Goal: Entertainment & Leisure: Consume media (video, audio)

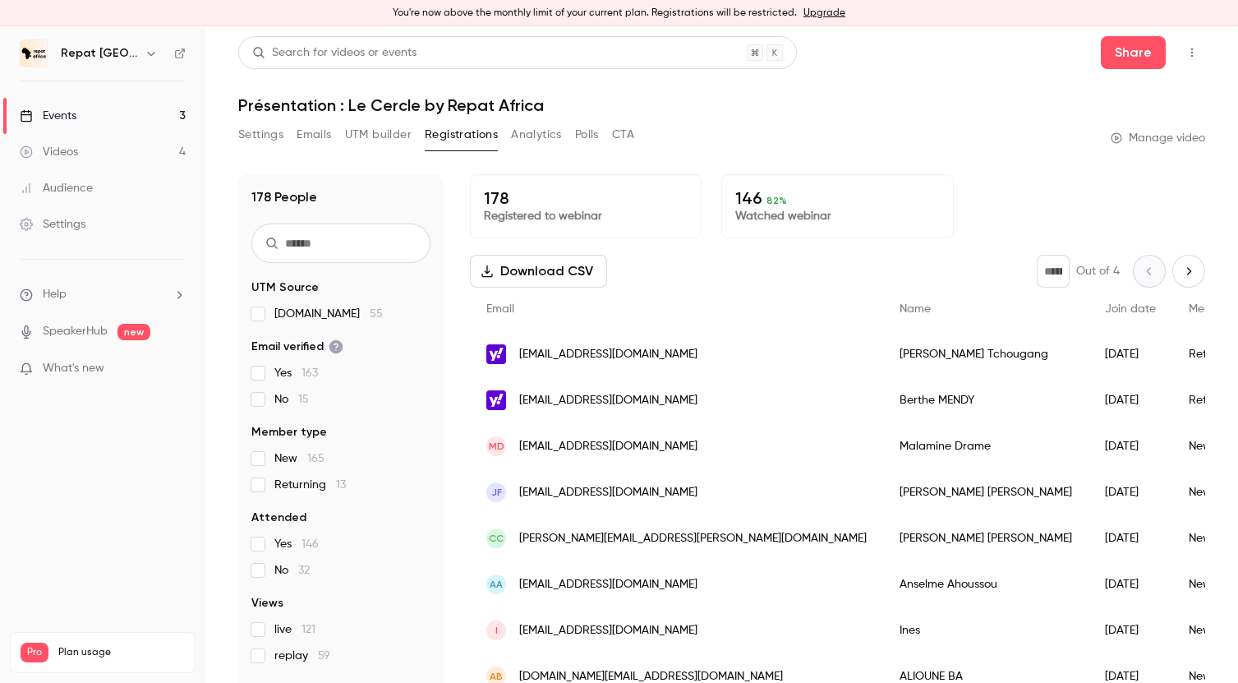
click at [69, 146] on div "Videos" at bounding box center [49, 152] width 58 height 16
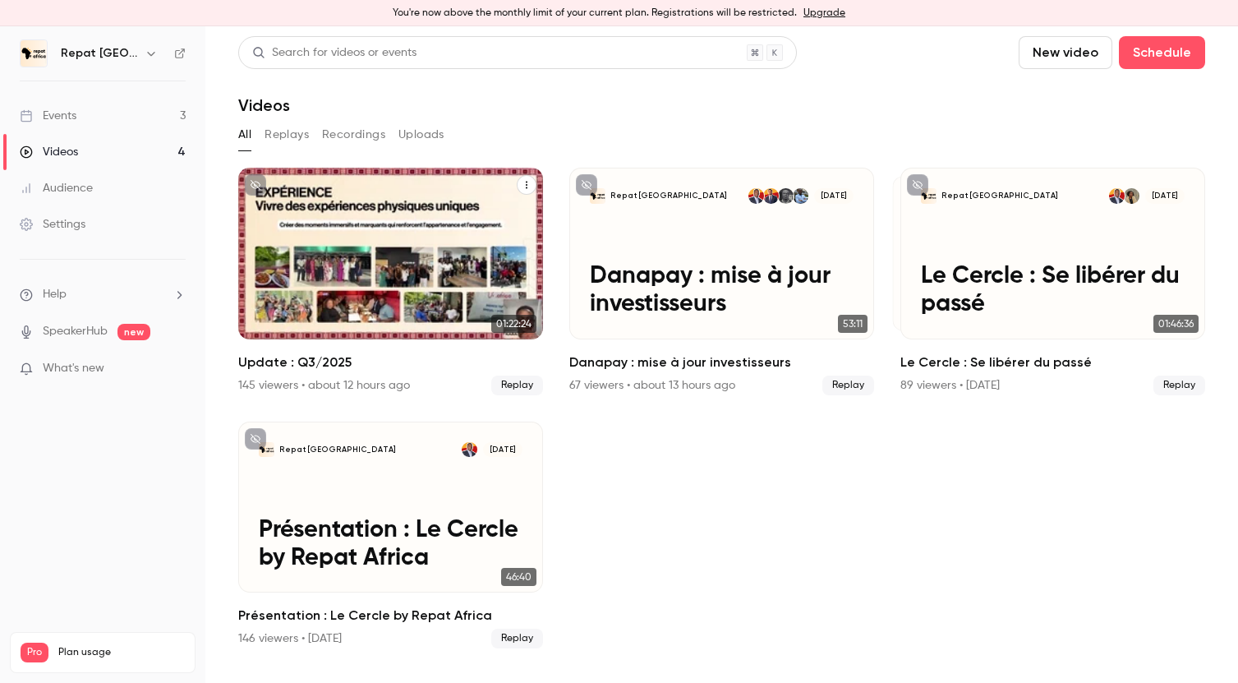
click at [479, 232] on div "Repat Africa +2 [DATE] Update : Q3/2025" at bounding box center [390, 254] width 305 height 172
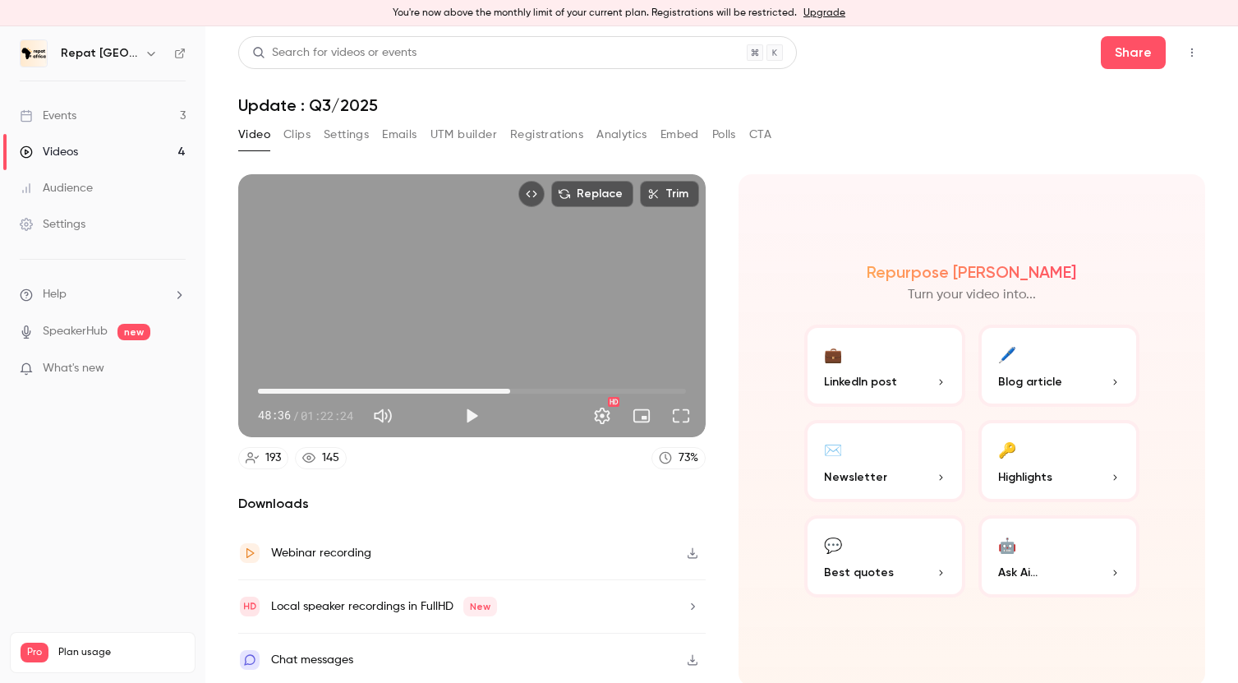
click at [510, 389] on span "48:36" at bounding box center [472, 391] width 428 height 26
drag, startPoint x: 512, startPoint y: 391, endPoint x: 562, endPoint y: 387, distance: 50.3
click at [562, 389] on span "58:35" at bounding box center [562, 391] width 5 height 5
click at [465, 416] on button "Play" at bounding box center [471, 415] width 33 height 33
click at [560, 389] on span "58:06" at bounding box center [559, 391] width 5 height 5
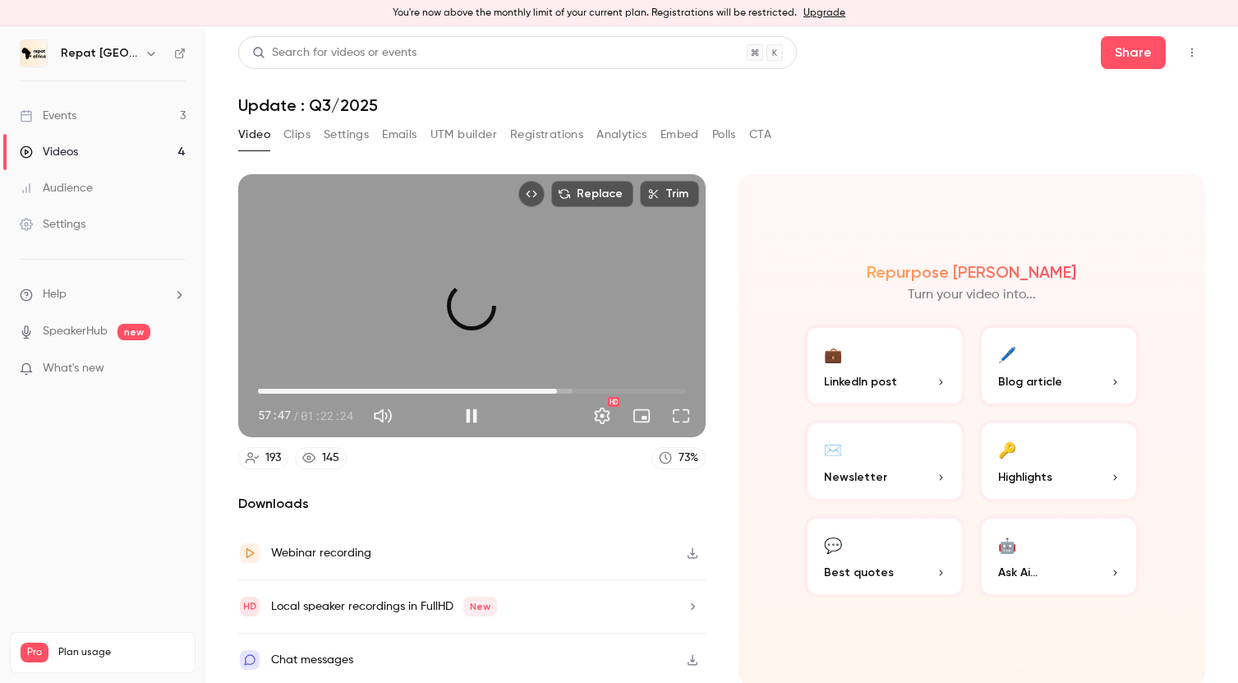
click at [557, 389] on span "57:38" at bounding box center [557, 391] width 5 height 5
click at [560, 389] on span "58:06" at bounding box center [559, 391] width 5 height 5
click at [685, 417] on button "Full screen" at bounding box center [681, 415] width 33 height 33
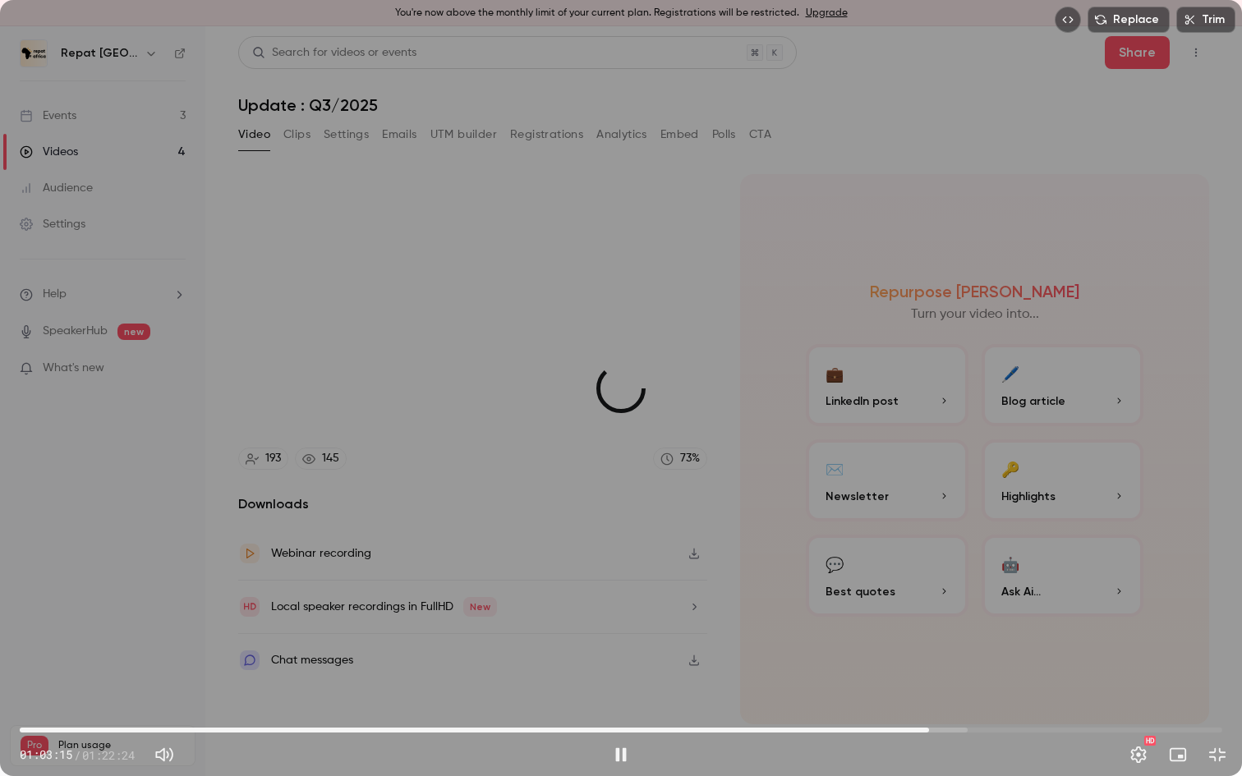
click at [929, 682] on span "01:02:19" at bounding box center [621, 730] width 1203 height 26
click at [916, 682] on span "01:02:20" at bounding box center [621, 730] width 1203 height 26
click at [904, 682] on span "01:00:34" at bounding box center [621, 730] width 1203 height 26
click at [893, 682] on span "59:50" at bounding box center [621, 730] width 1203 height 26
click at [871, 682] on span "58:19" at bounding box center [621, 730] width 1203 height 26
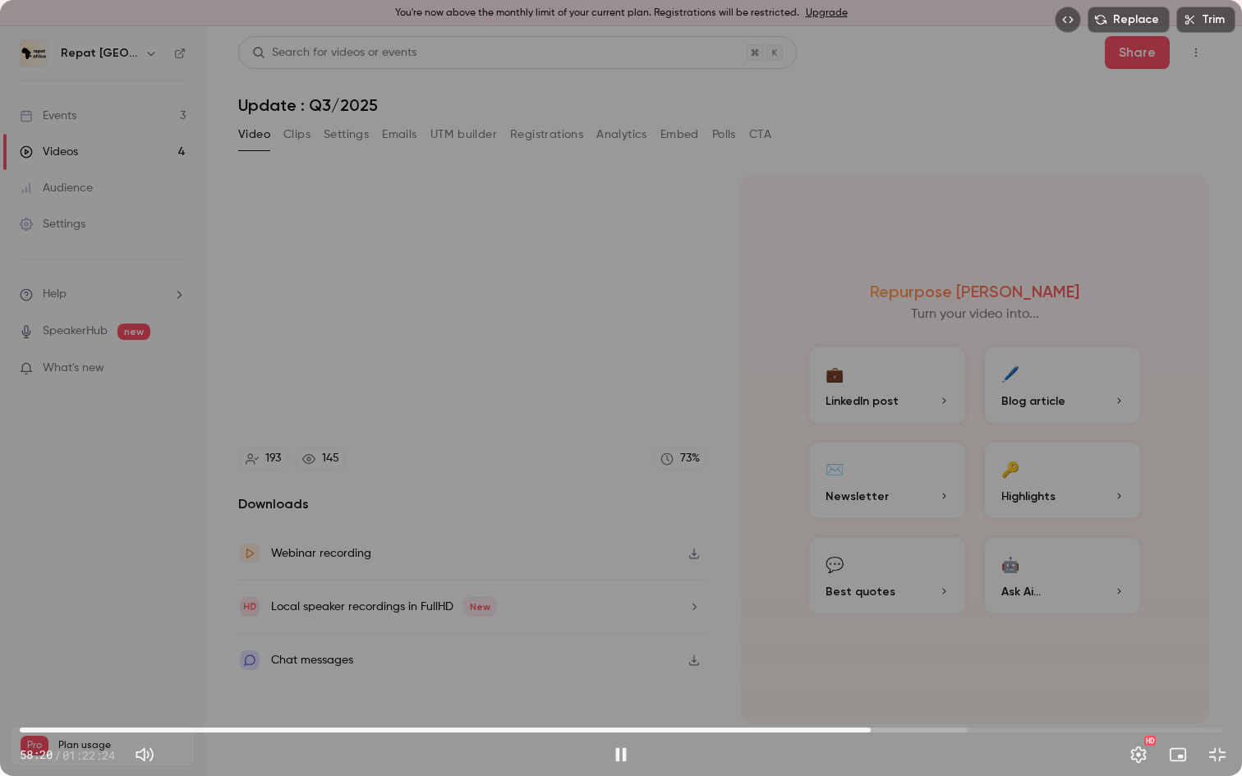
click at [860, 682] on span "58:20" at bounding box center [621, 730] width 1203 height 26
click at [848, 682] on span "56:44" at bounding box center [621, 730] width 1203 height 26
click at [841, 682] on span "56:17" at bounding box center [841, 730] width 5 height 5
click at [832, 682] on span "56:18" at bounding box center [621, 730] width 1203 height 26
click at [830, 682] on span "55:40" at bounding box center [832, 730] width 5 height 5
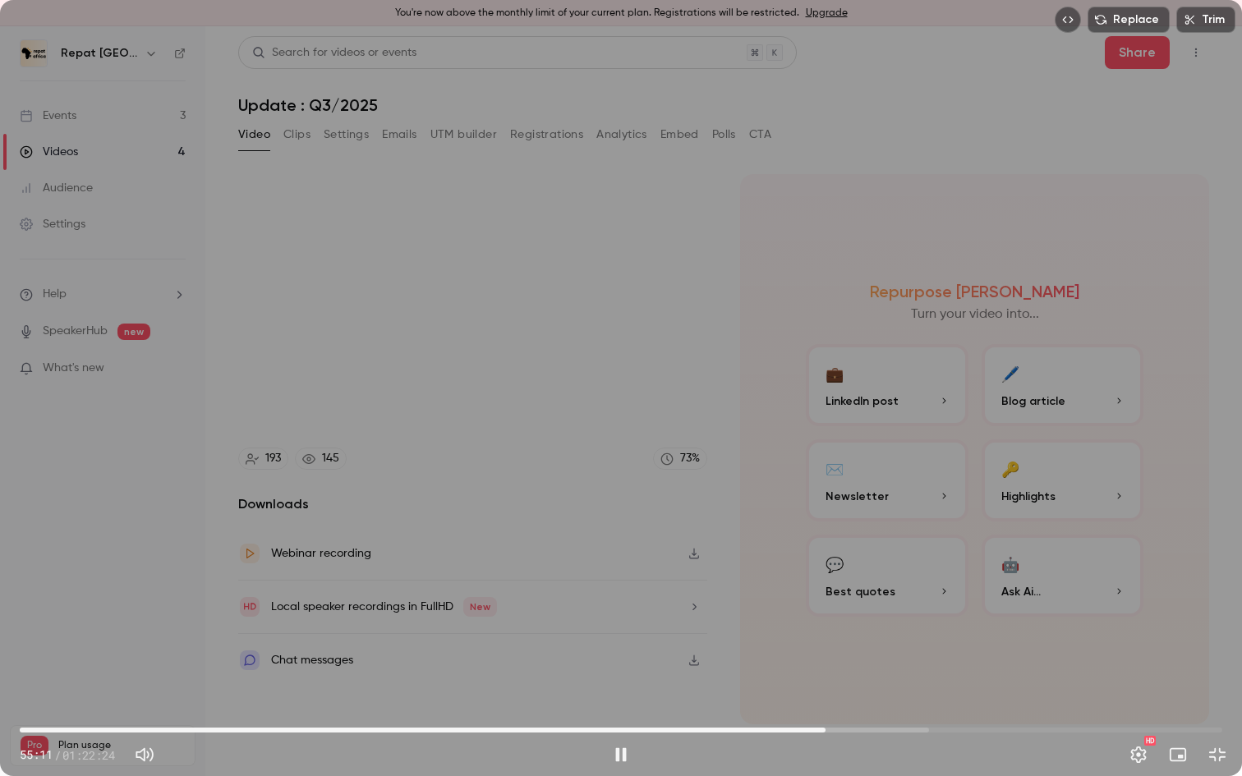
click at [828, 682] on span "55:11" at bounding box center [825, 730] width 5 height 5
click at [830, 682] on span "55:41" at bounding box center [832, 730] width 5 height 5
click at [560, 345] on div "Replace Trim 57:49 57:49 / 01:22:24 HD" at bounding box center [621, 388] width 1242 height 776
click at [570, 499] on div "Replace Trim 57:49 57:49 / 01:22:24 HD" at bounding box center [621, 388] width 1242 height 776
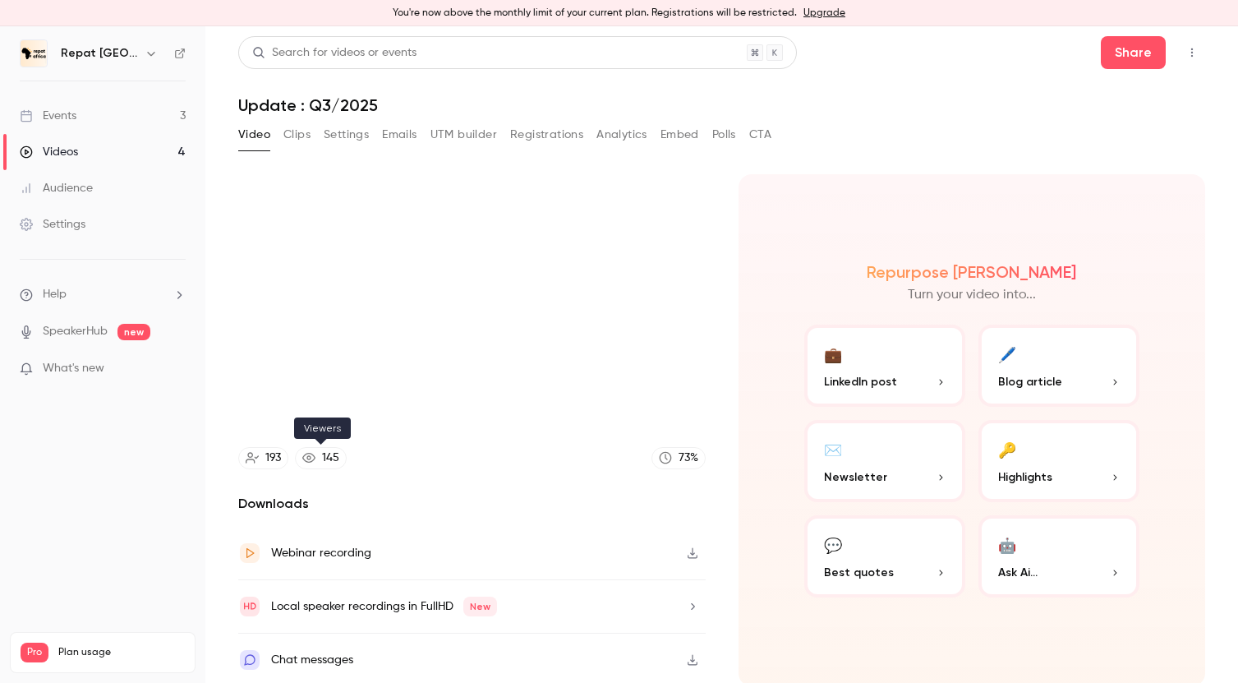
type input "******"
click at [326, 460] on div "145" at bounding box center [330, 457] width 17 height 17
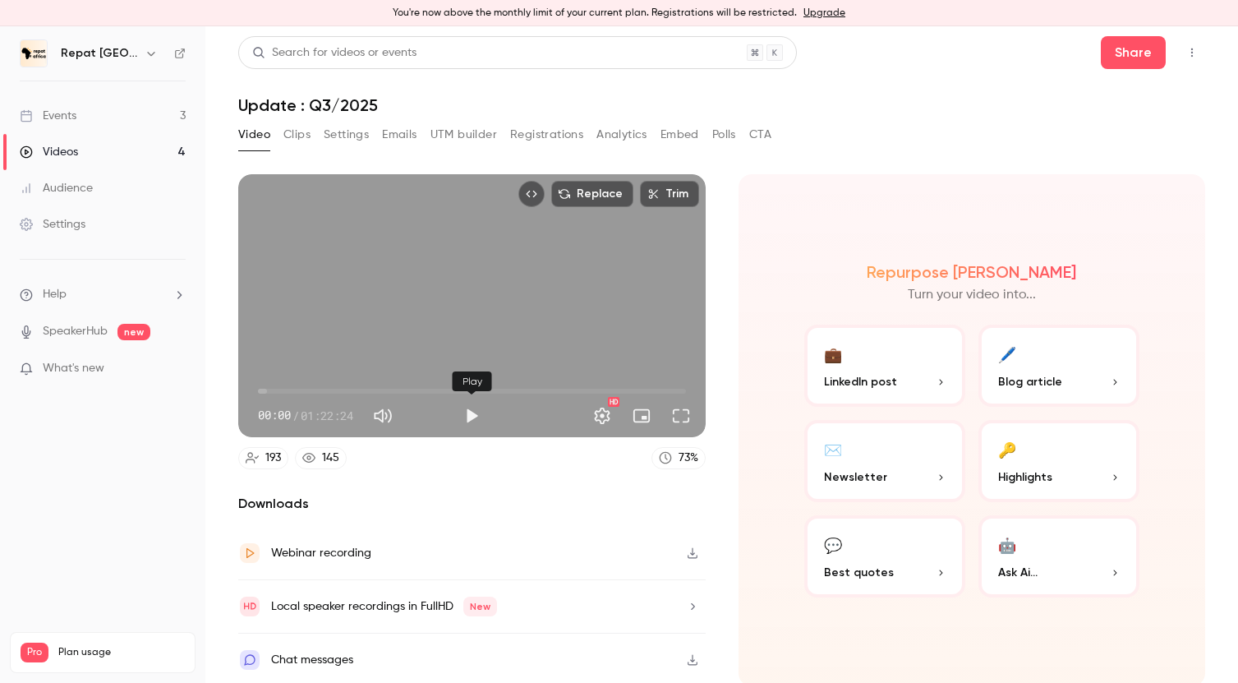
click at [472, 417] on button "Play" at bounding box center [471, 415] width 33 height 33
click at [558, 386] on span "00:00" at bounding box center [472, 391] width 428 height 26
click at [594, 387] on span "57:48" at bounding box center [472, 391] width 428 height 26
click at [612, 387] on span "01:04:47" at bounding box center [472, 391] width 428 height 26
click at [631, 388] on span "01:08:15" at bounding box center [472, 391] width 428 height 26
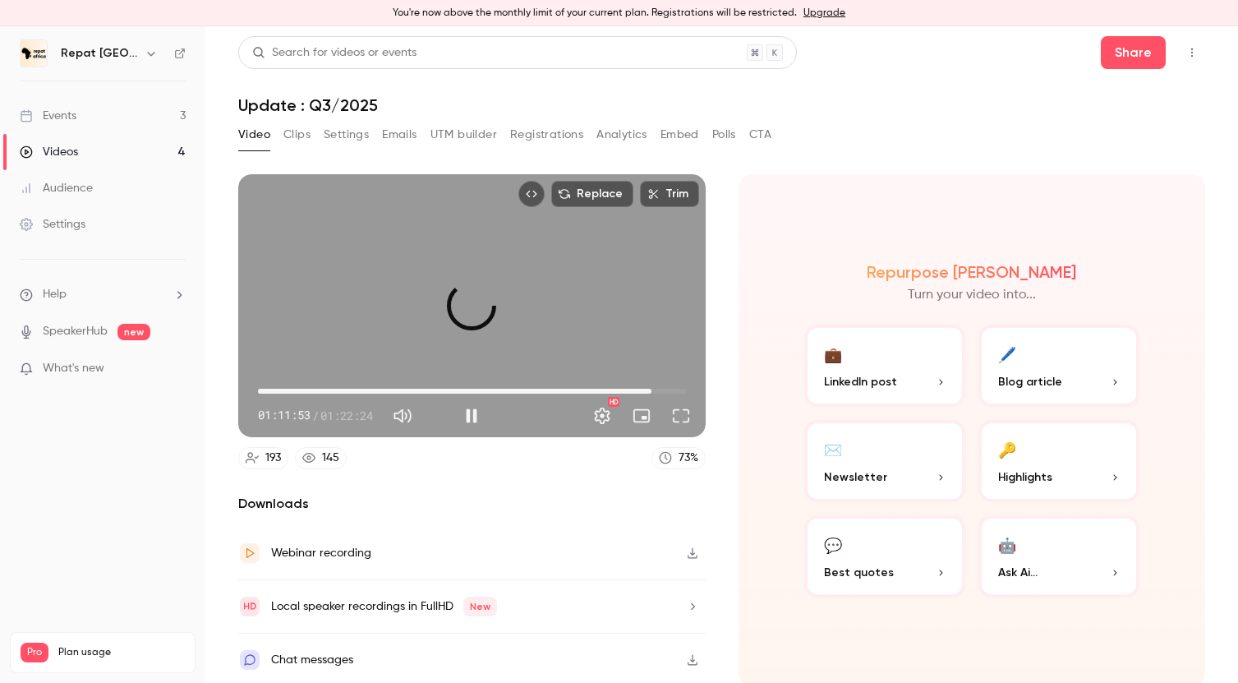
click at [652, 388] on span "01:15:50" at bounding box center [472, 391] width 428 height 26
click at [649, 389] on span "01:15:51" at bounding box center [651, 391] width 5 height 5
click at [644, 389] on span "01:14:54" at bounding box center [646, 391] width 5 height 5
click at [633, 389] on span "01:12:21" at bounding box center [633, 391] width 5 height 5
click at [639, 389] on span "01:13:28" at bounding box center [639, 391] width 5 height 5
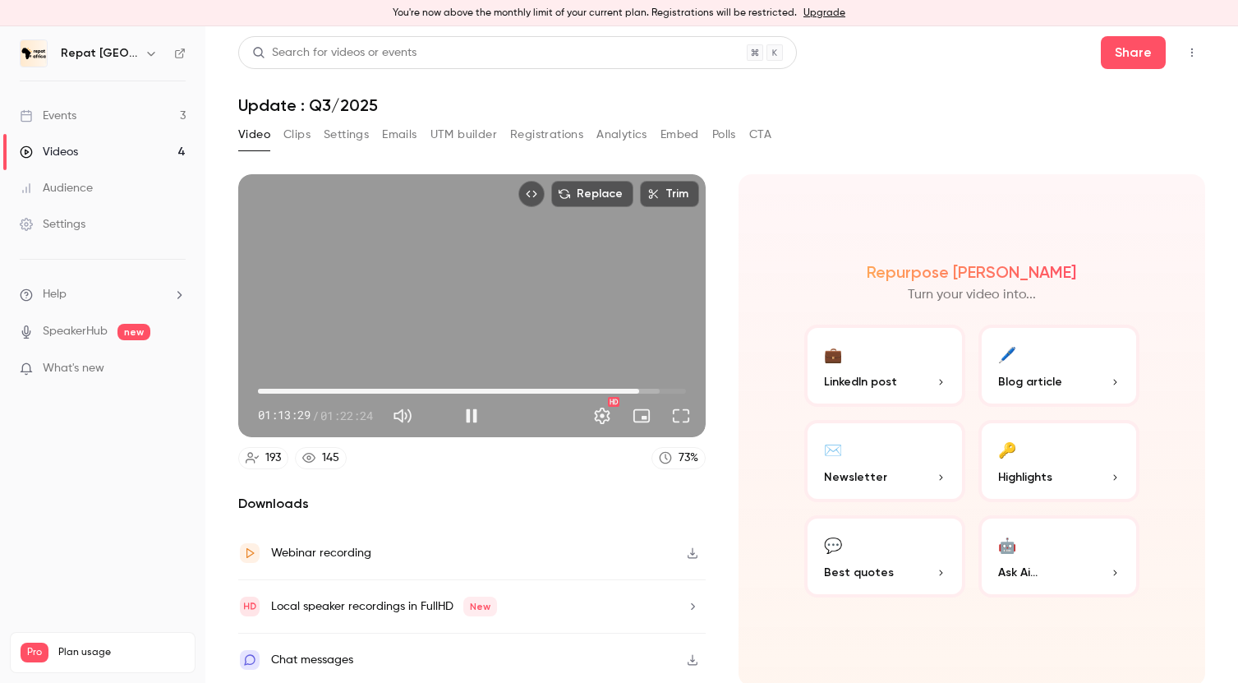
click at [638, 391] on span "01:13:29" at bounding box center [639, 391] width 5 height 5
click at [636, 389] on span "01:12:50" at bounding box center [635, 391] width 5 height 5
click at [633, 391] on span "01:12:50" at bounding box center [635, 391] width 5 height 5
click at [629, 389] on span "01:11:34" at bounding box center [629, 391] width 5 height 5
click at [627, 389] on span "01:11:34" at bounding box center [629, 391] width 5 height 5
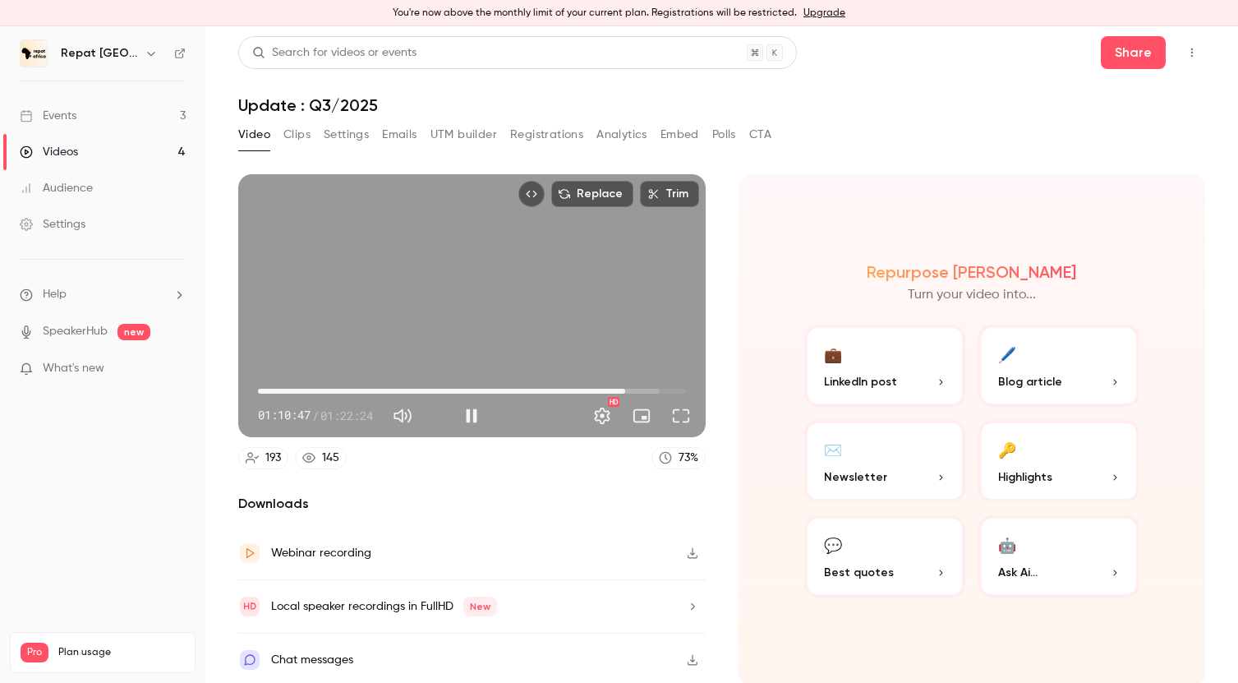
click at [623, 390] on span "01:10:47" at bounding box center [625, 391] width 5 height 5
click at [683, 412] on button "Full screen" at bounding box center [681, 415] width 33 height 33
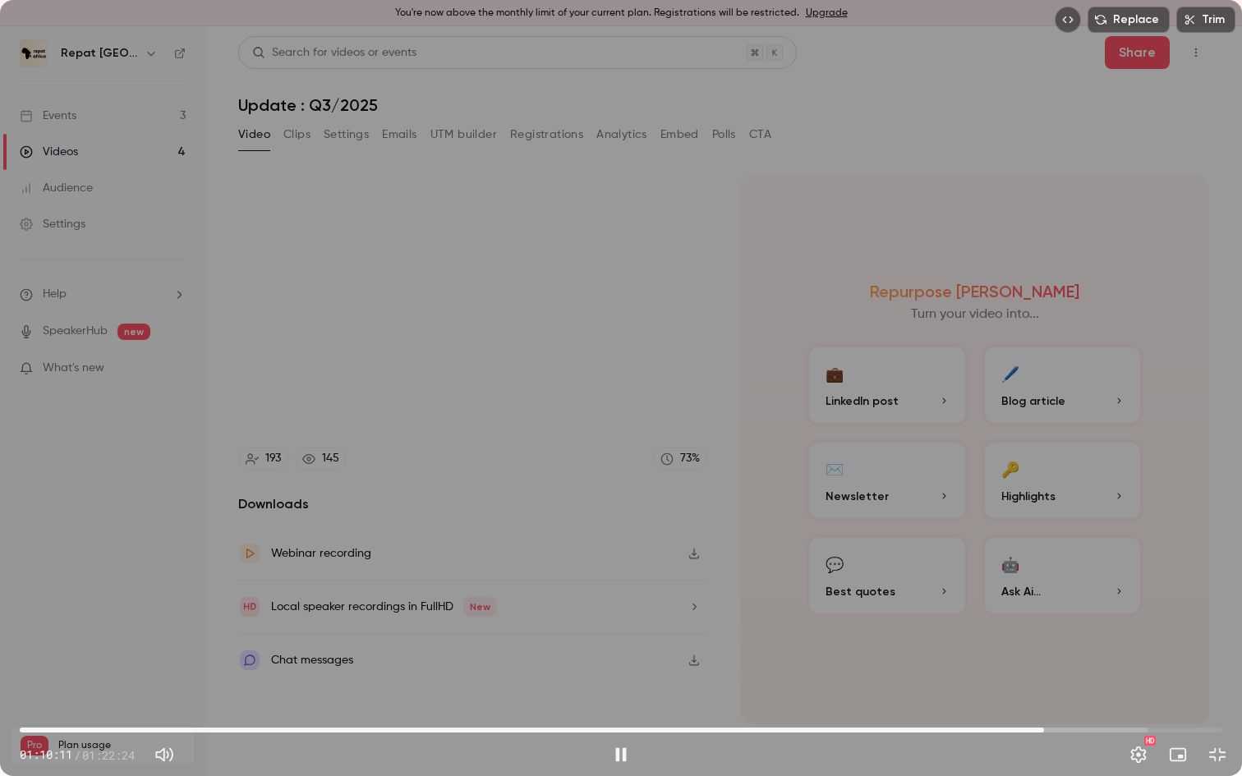
click at [1047, 682] on span "01:10:11" at bounding box center [1044, 730] width 5 height 5
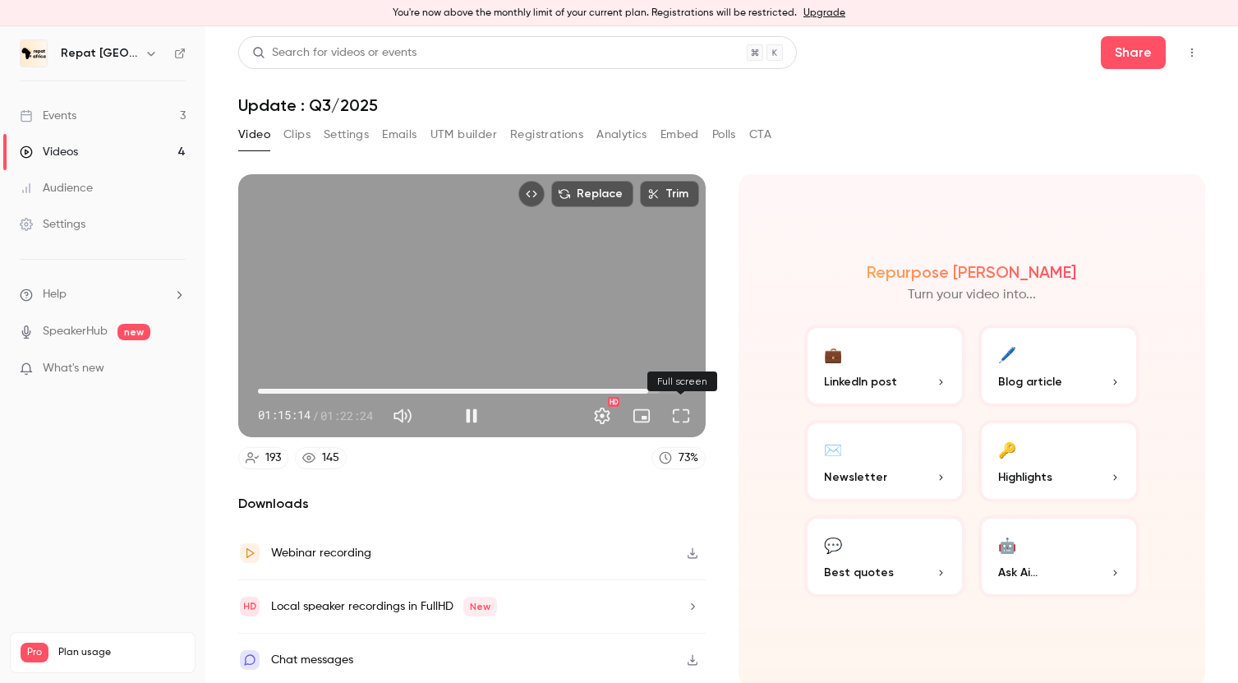
click at [682, 414] on button "Full screen" at bounding box center [681, 415] width 33 height 33
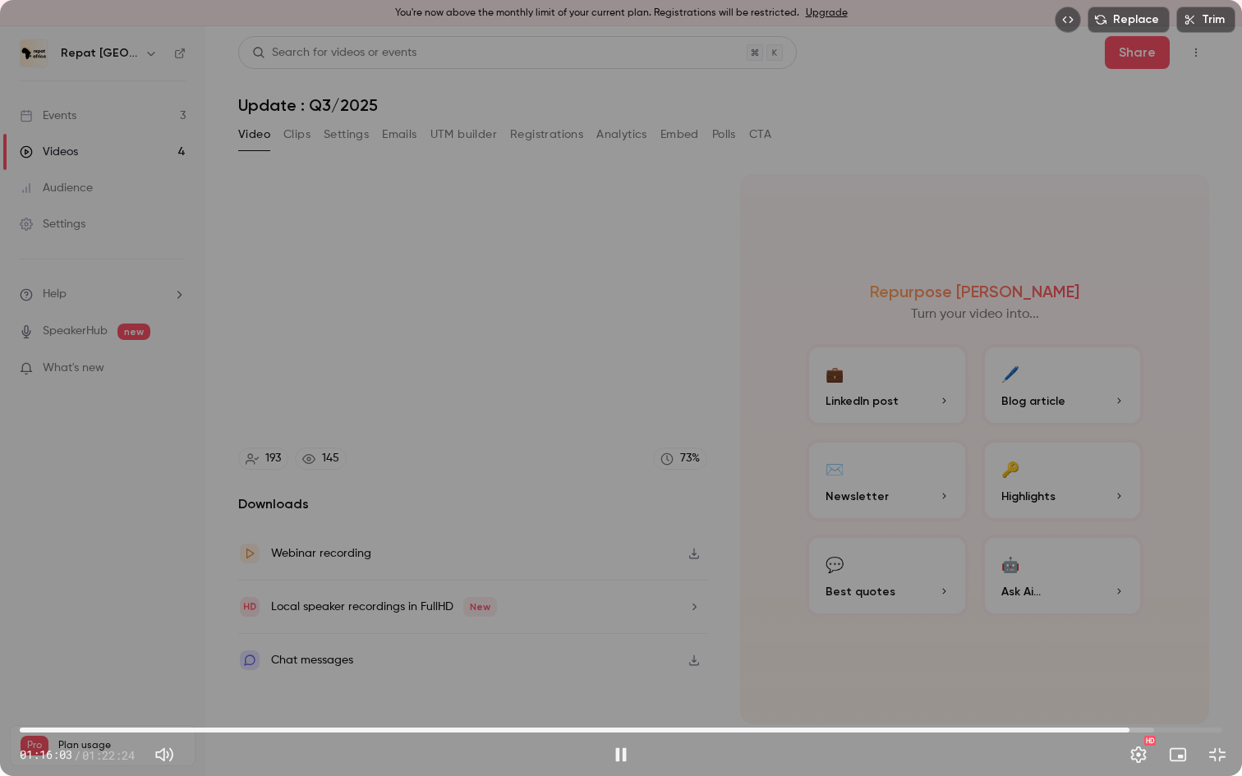
click at [1020, 637] on div "Replace Trim 01:16:03 01:16:03 / 01:22:24 HD" at bounding box center [621, 388] width 1242 height 776
click at [1020, 651] on div "Replace Trim 01:16:03 01:16:03 / 01:22:24 HD" at bounding box center [621, 388] width 1242 height 776
click at [1132, 682] on span "01:16:04" at bounding box center [1129, 730] width 5 height 5
click at [1140, 682] on span "01:16:47" at bounding box center [1140, 730] width 5 height 5
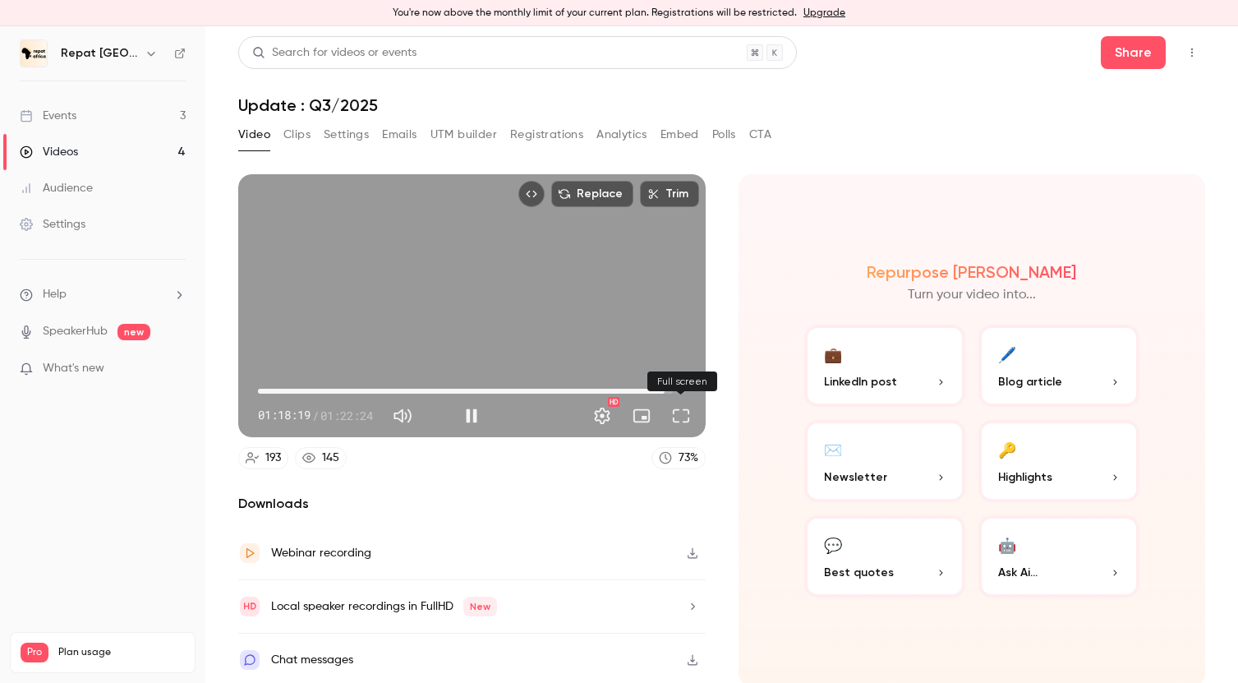
click at [679, 412] on button "Full screen" at bounding box center [681, 415] width 33 height 33
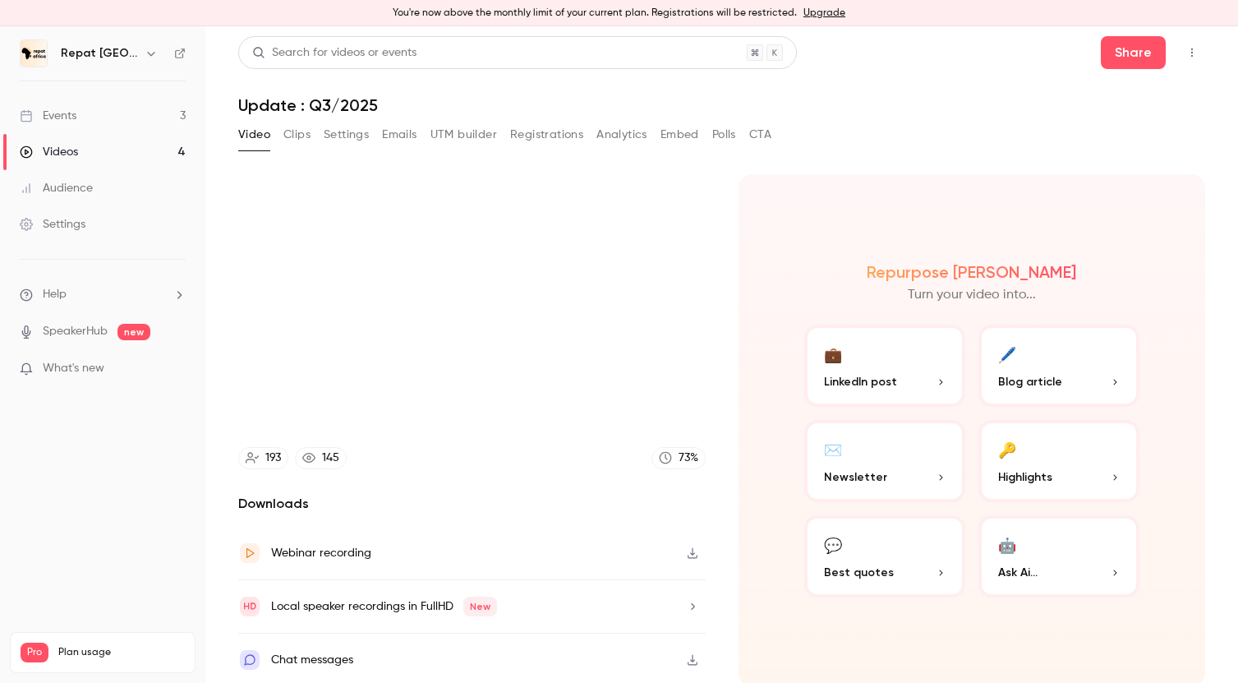
type input "******"
click at [547, 136] on button "Registrations" at bounding box center [546, 135] width 73 height 26
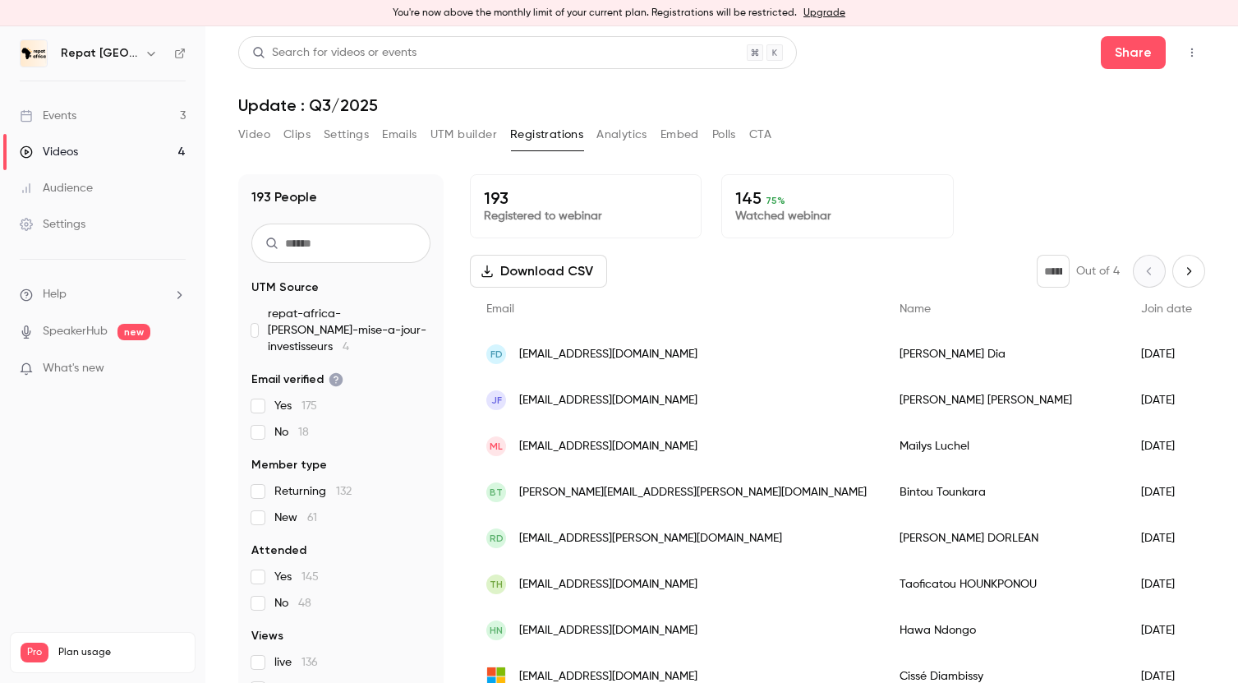
click at [350, 249] on input "text" at bounding box center [340, 242] width 179 height 39
type input "****"
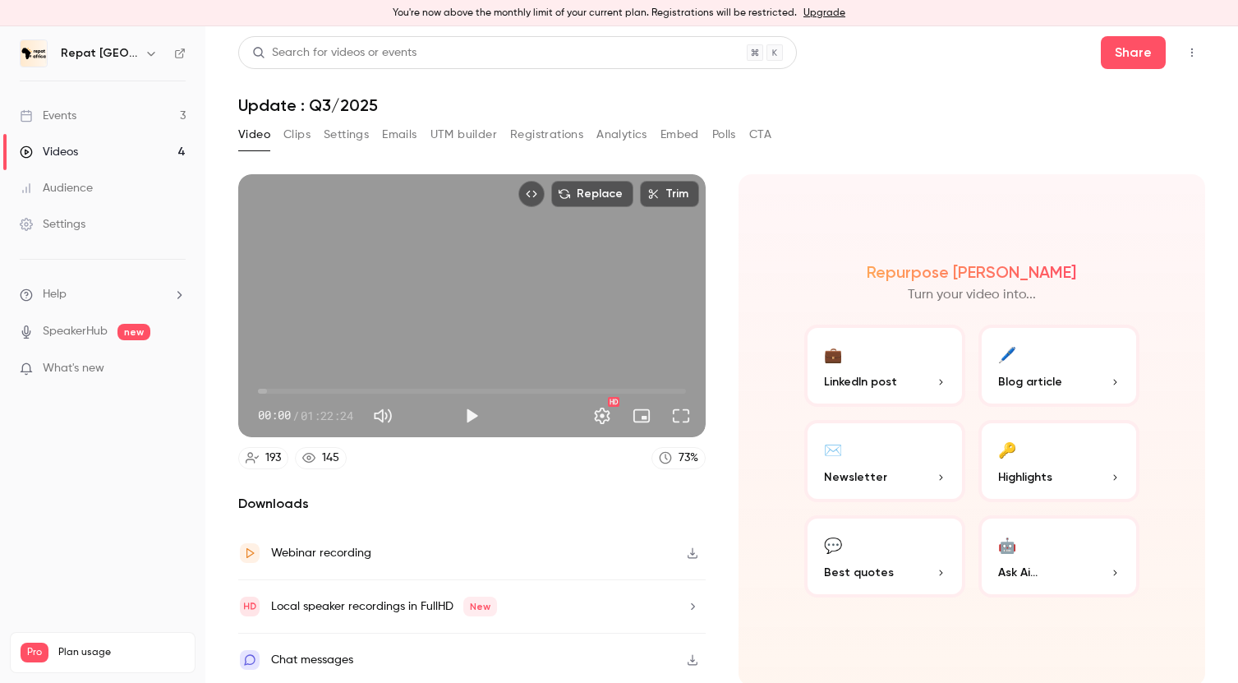
click at [472, 416] on button "Play" at bounding box center [471, 415] width 33 height 33
click at [640, 391] on span "00:00" at bounding box center [472, 391] width 428 height 26
click at [652, 389] on span "01:13:38" at bounding box center [472, 391] width 428 height 26
click at [683, 413] on button "Full screen" at bounding box center [681, 415] width 33 height 33
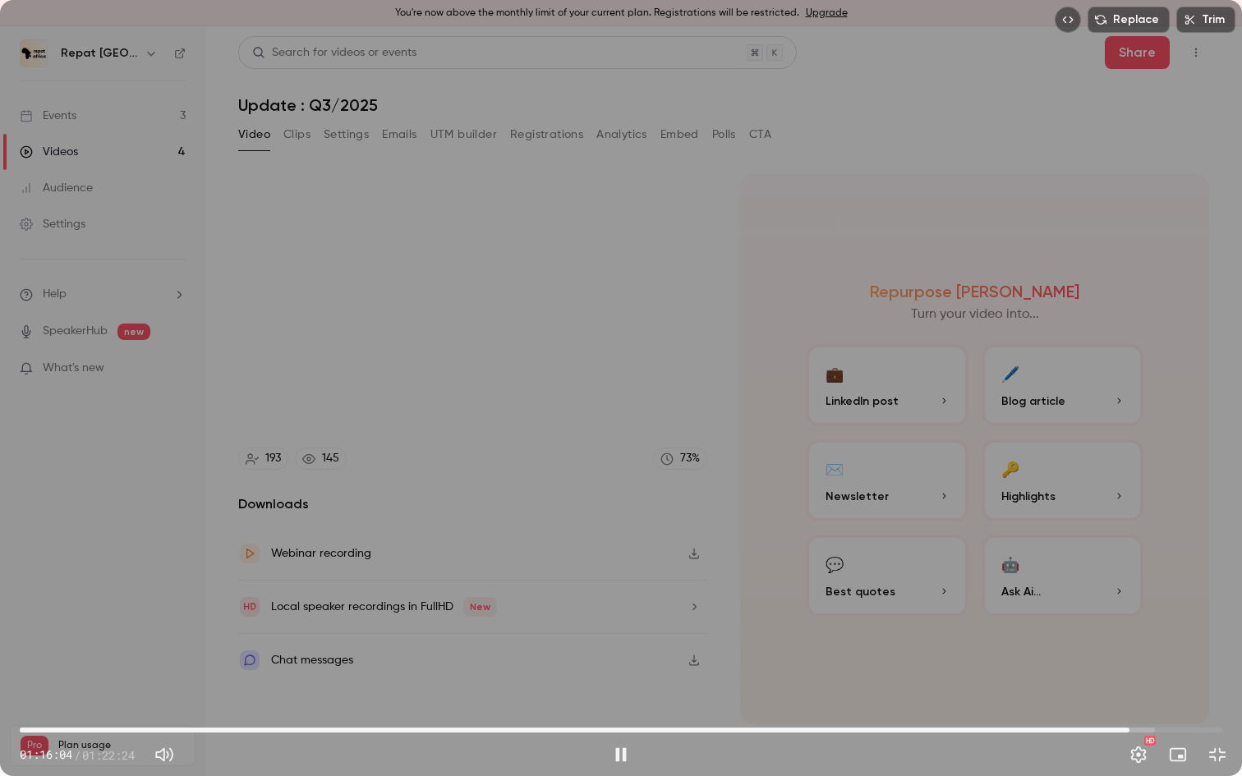
click at [1170, 682] on span "01:16:04" at bounding box center [621, 730] width 1203 height 26
click at [1163, 682] on span "01:18:18" at bounding box center [1162, 730] width 5 height 5
click at [1168, 682] on span "01:18:42" at bounding box center [1168, 730] width 5 height 5
click at [1028, 543] on div "Replace Trim 01:18:43 01:18:43 / 01:22:24 HD" at bounding box center [621, 388] width 1242 height 776
click at [1028, 544] on div "Replace Trim 01:18:43 01:18:43 / 01:22:24 HD" at bounding box center [621, 388] width 1242 height 776
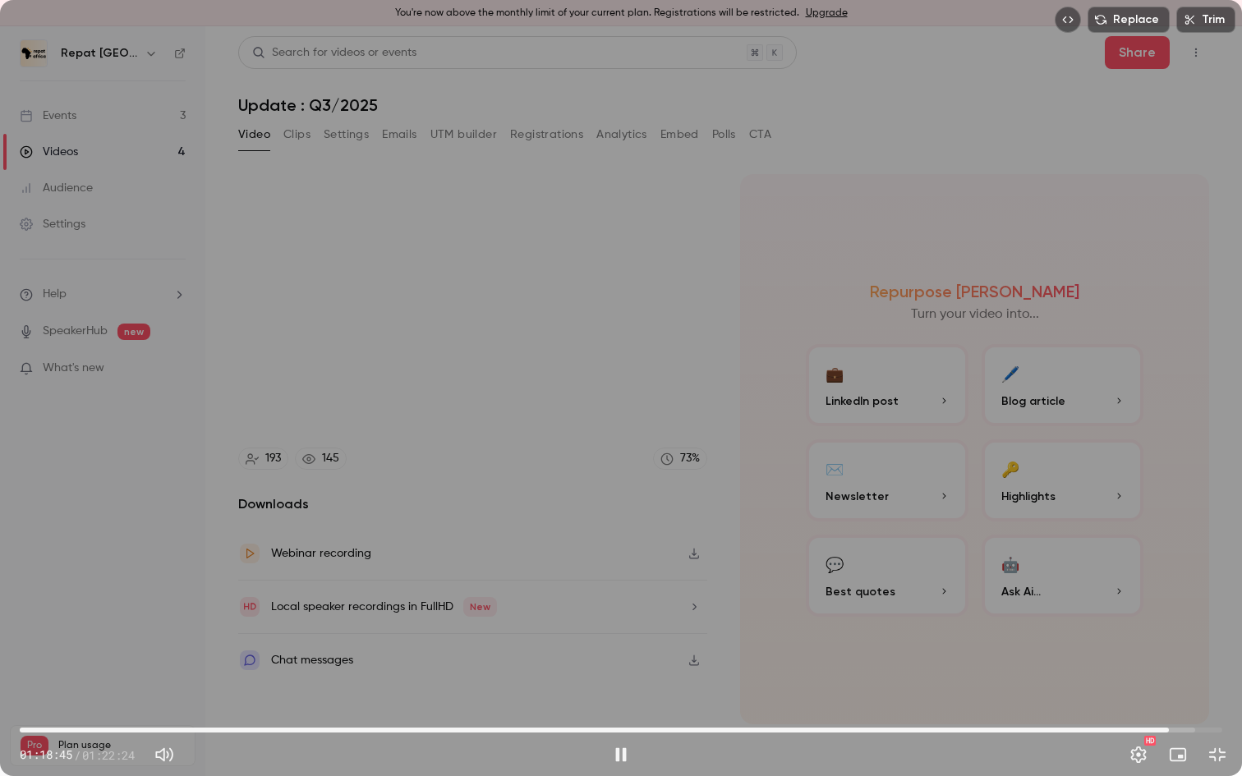
click at [1172, 682] on span "01:18:45" at bounding box center [1169, 730] width 5 height 5
click at [1172, 682] on span "01:19:06" at bounding box center [1174, 730] width 5 height 5
click at [1189, 682] on span "01:19:33" at bounding box center [621, 730] width 1203 height 26
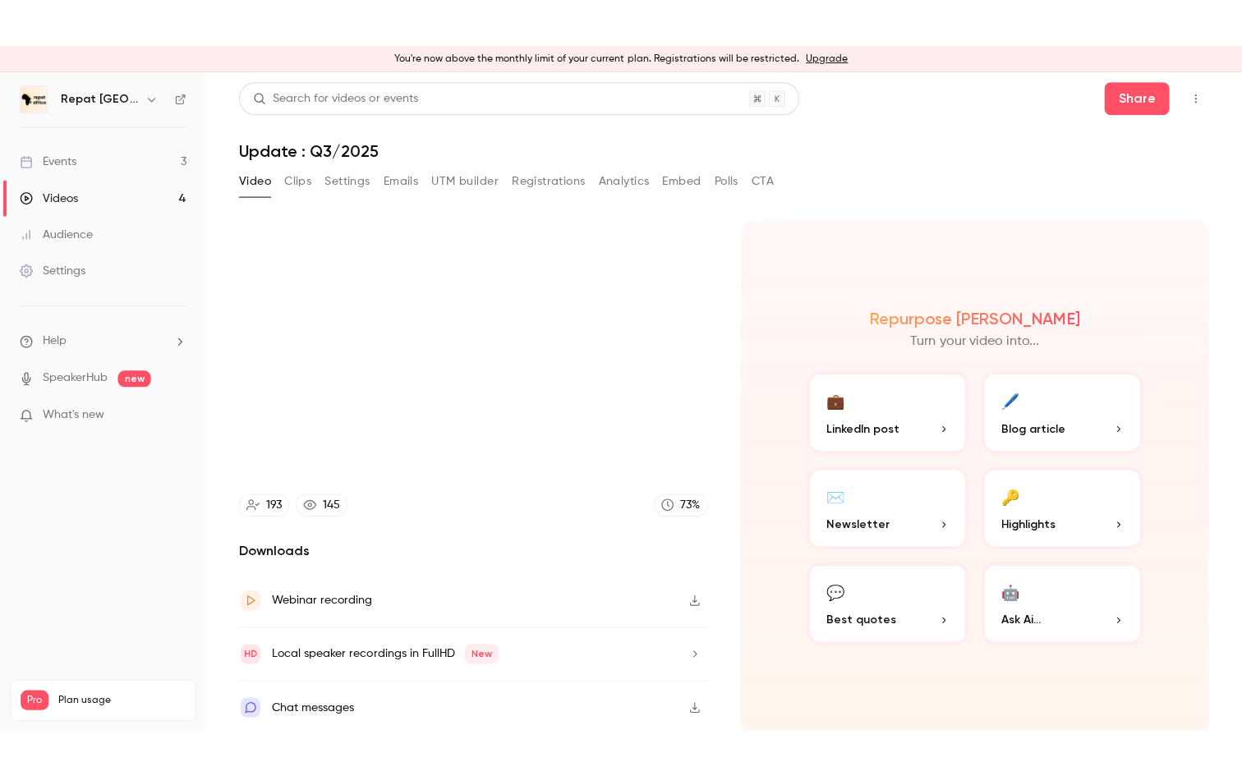
scroll to position [3, 0]
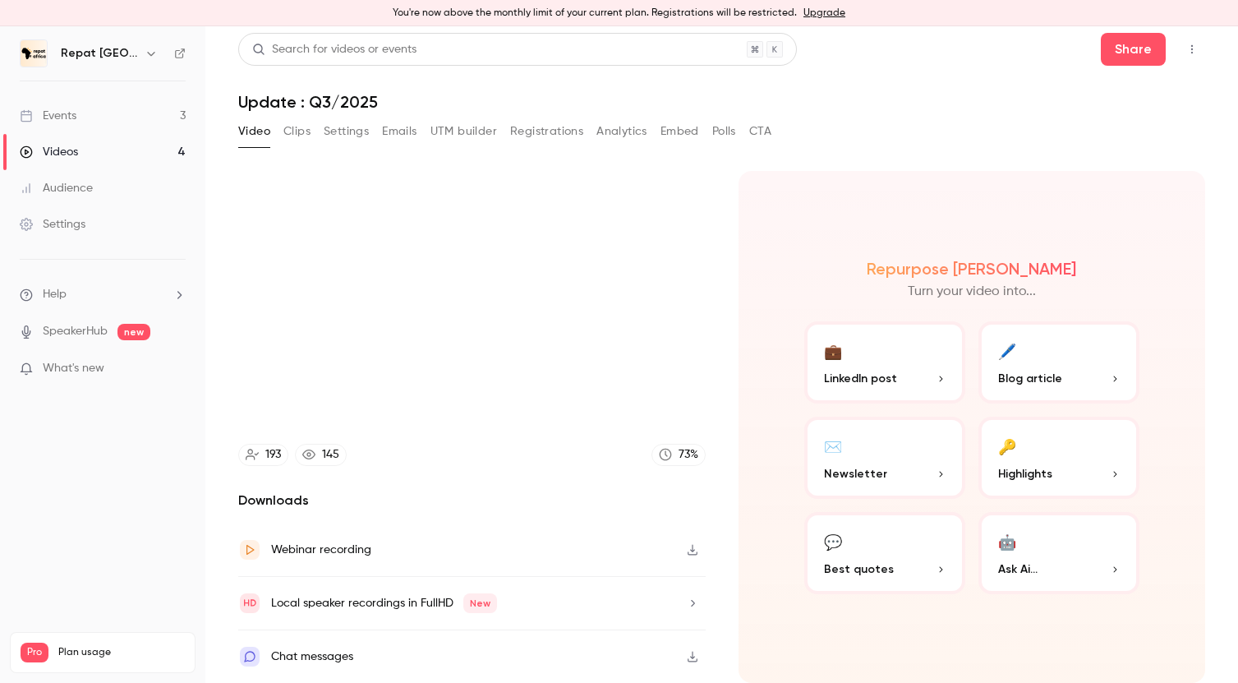
click at [610, 650] on div "Chat messages" at bounding box center [472, 656] width 468 height 53
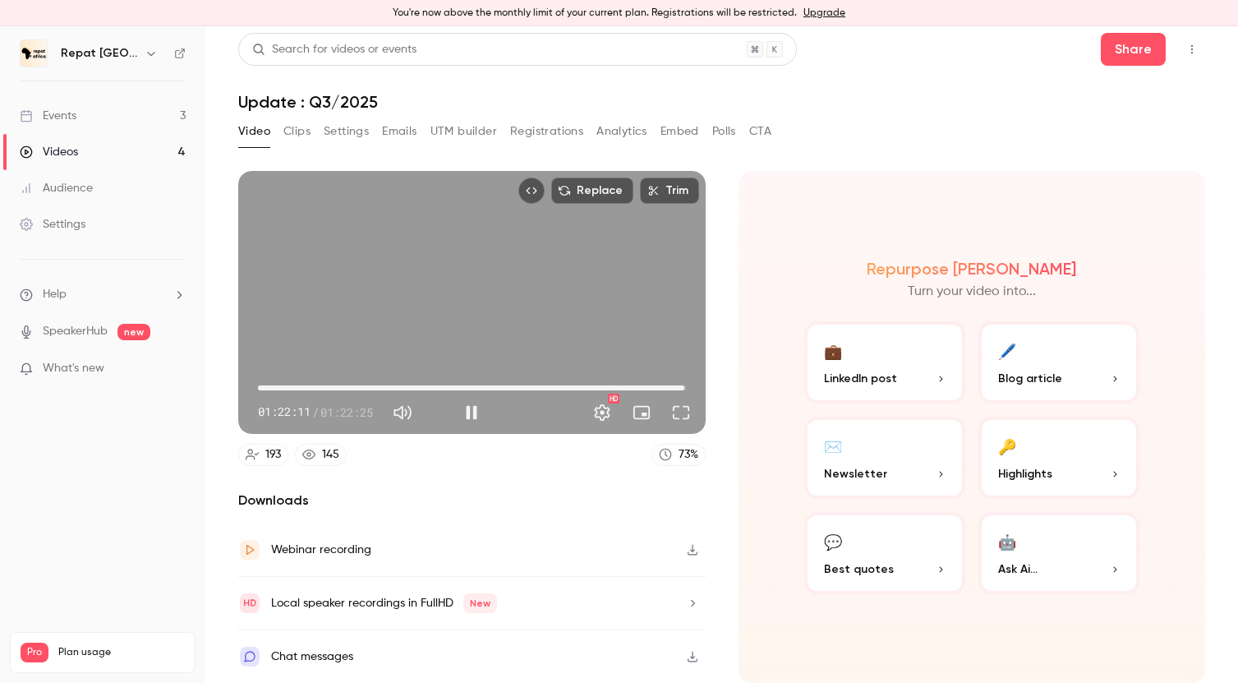
click at [684, 387] on span "01:22:11" at bounding box center [684, 387] width 5 height 5
click at [686, 387] on span "01:22:25" at bounding box center [685, 387] width 5 height 5
click at [480, 410] on button "Play" at bounding box center [471, 412] width 33 height 33
click at [258, 386] on span "00:28" at bounding box center [260, 387] width 5 height 5
click at [260, 386] on span "00:28" at bounding box center [260, 387] width 5 height 5
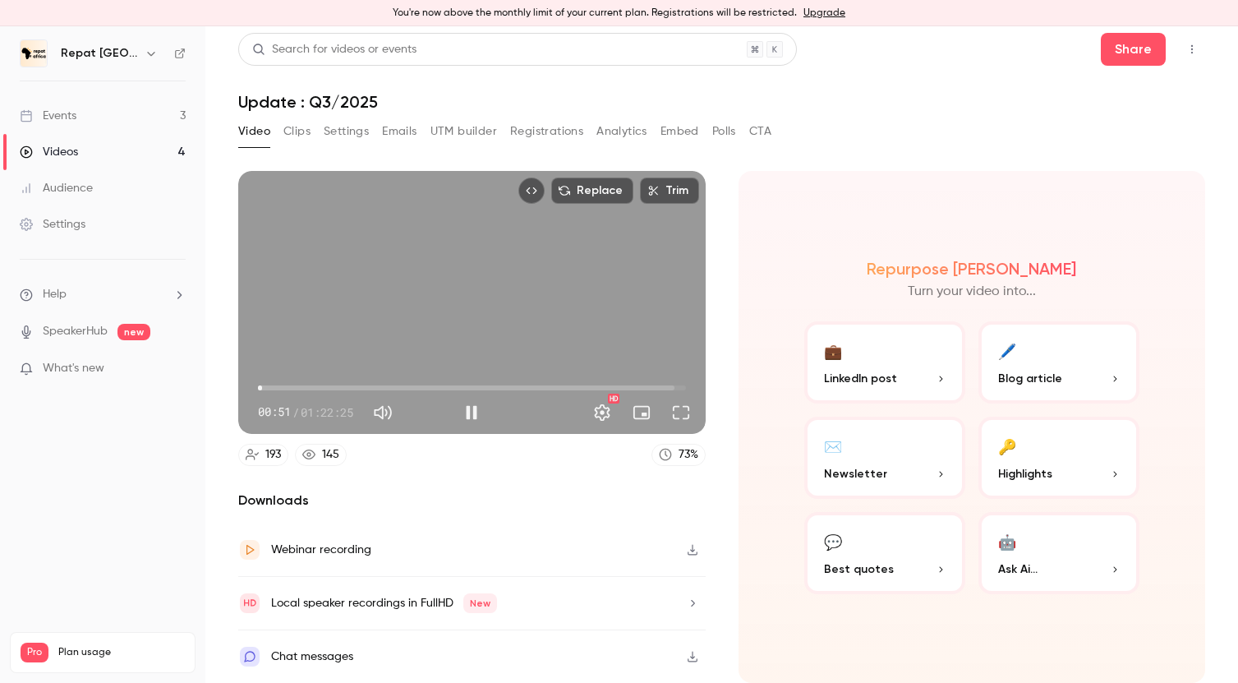
click at [279, 385] on span "00:51" at bounding box center [472, 388] width 428 height 26
click at [297, 389] on span "07:36" at bounding box center [472, 388] width 428 height 26
click at [340, 385] on span "15:50" at bounding box center [472, 388] width 428 height 26
click at [343, 385] on span "15:52" at bounding box center [340, 387] width 5 height 5
click at [376, 388] on span "22:48" at bounding box center [376, 387] width 5 height 5
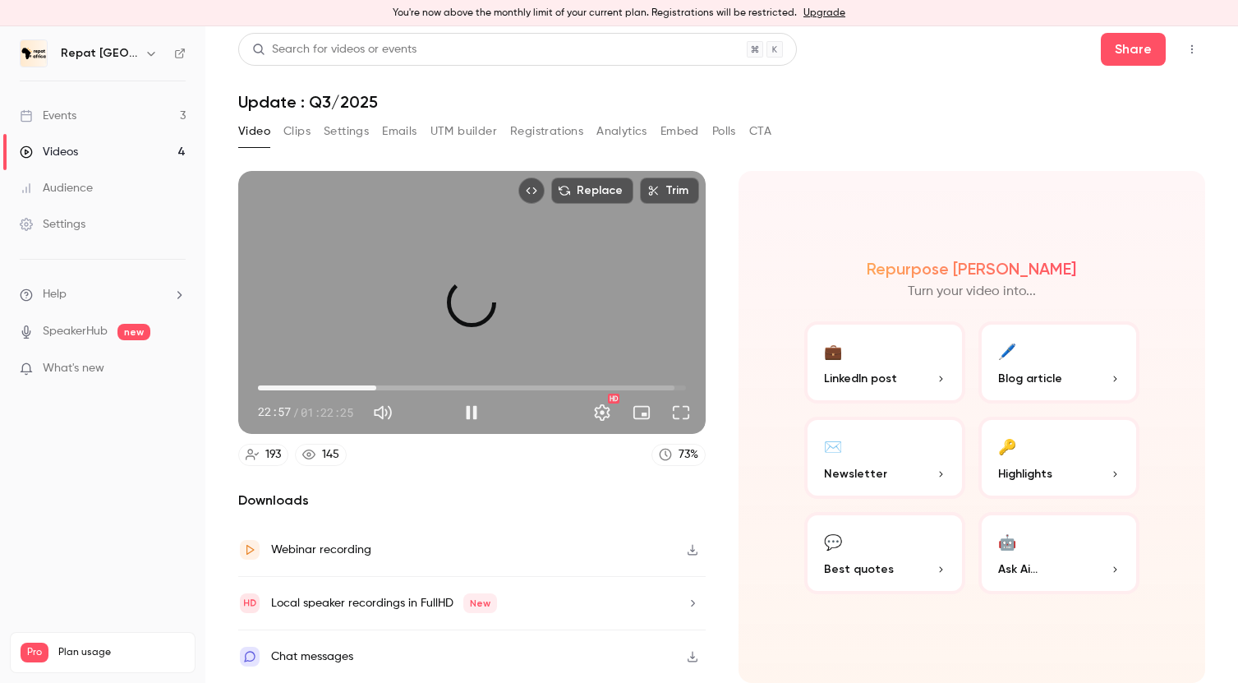
click at [376, 388] on span "22:48" at bounding box center [376, 387] width 5 height 5
click at [408, 385] on span "28:49" at bounding box center [407, 387] width 5 height 5
click at [412, 385] on span "29:36" at bounding box center [411, 387] width 5 height 5
click at [417, 385] on span "30:33" at bounding box center [416, 387] width 5 height 5
click at [415, 385] on span "30:14" at bounding box center [414, 387] width 5 height 5
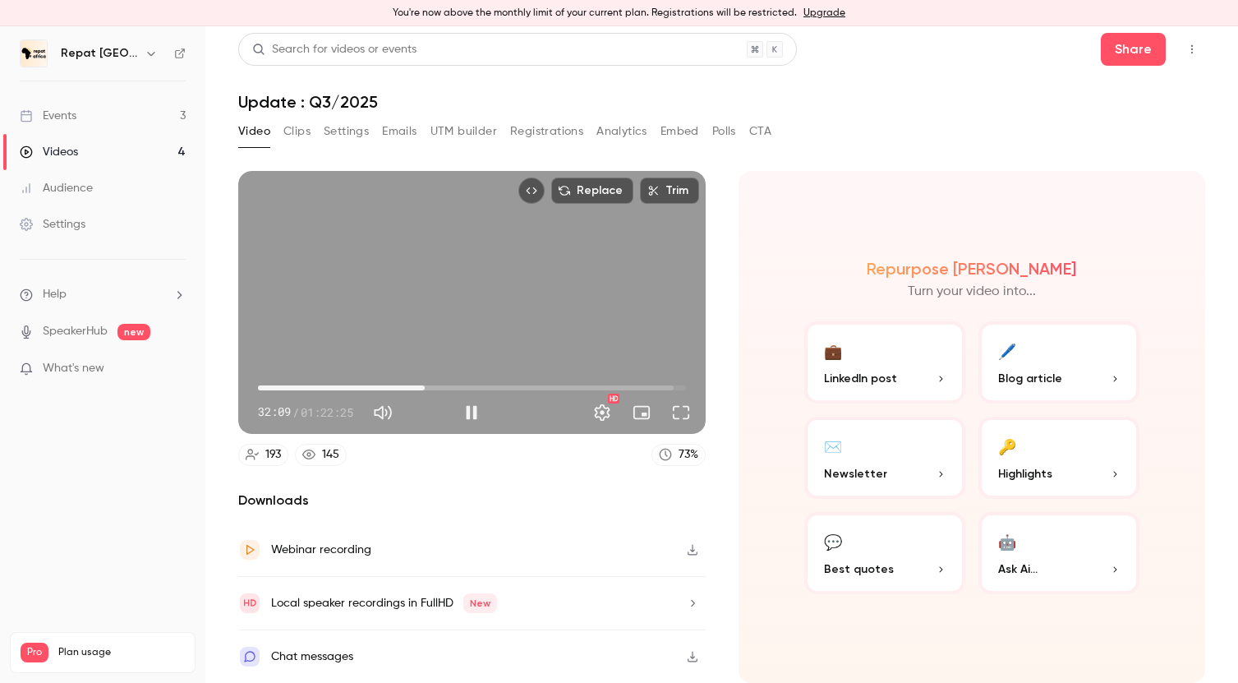
click at [471, 384] on span "32:09" at bounding box center [472, 388] width 428 height 26
click at [501, 386] on span "46:52" at bounding box center [472, 388] width 428 height 26
click at [477, 388] on span "46:53" at bounding box center [472, 388] width 428 height 26
click at [486, 386] on span "42:08" at bounding box center [472, 388] width 428 height 26
click at [467, 386] on span "43:52" at bounding box center [472, 388] width 428 height 26
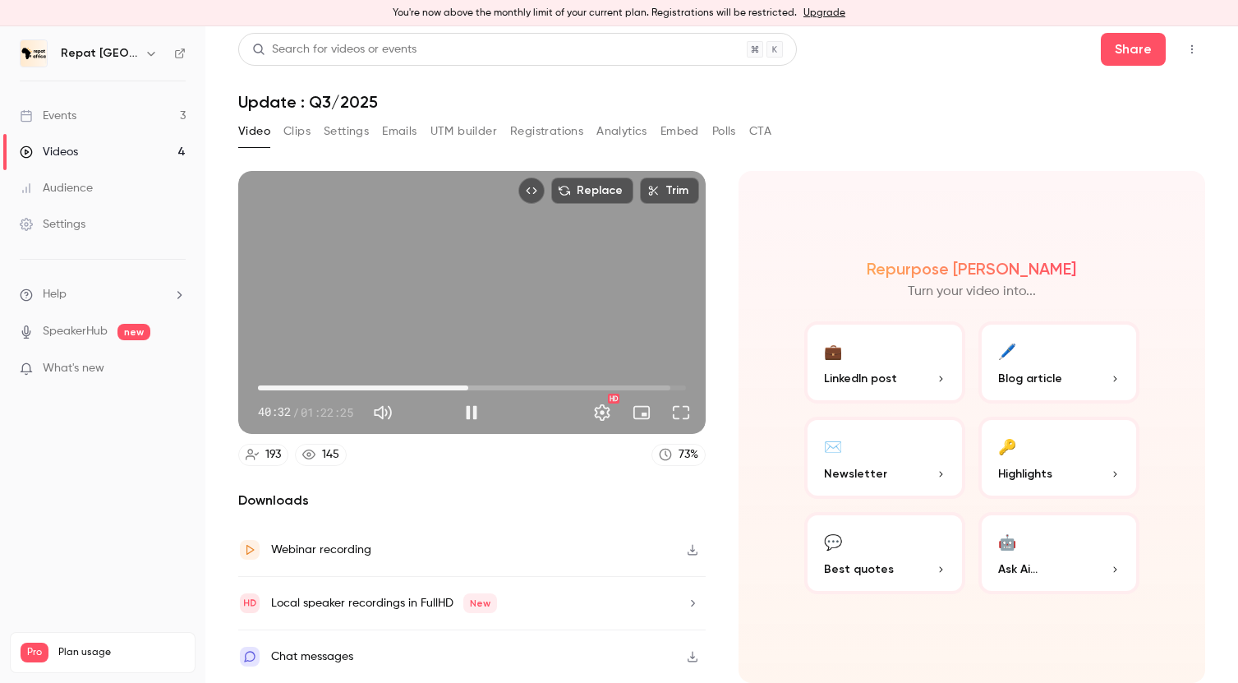
click at [468, 385] on span "40:32" at bounding box center [468, 387] width 5 height 5
click at [471, 385] on span "40:32" at bounding box center [468, 387] width 5 height 5
click at [472, 386] on span "41:20" at bounding box center [472, 387] width 5 height 5
click at [470, 386] on span "40:51" at bounding box center [470, 387] width 5 height 5
click at [470, 386] on span "41:01" at bounding box center [470, 387] width 5 height 5
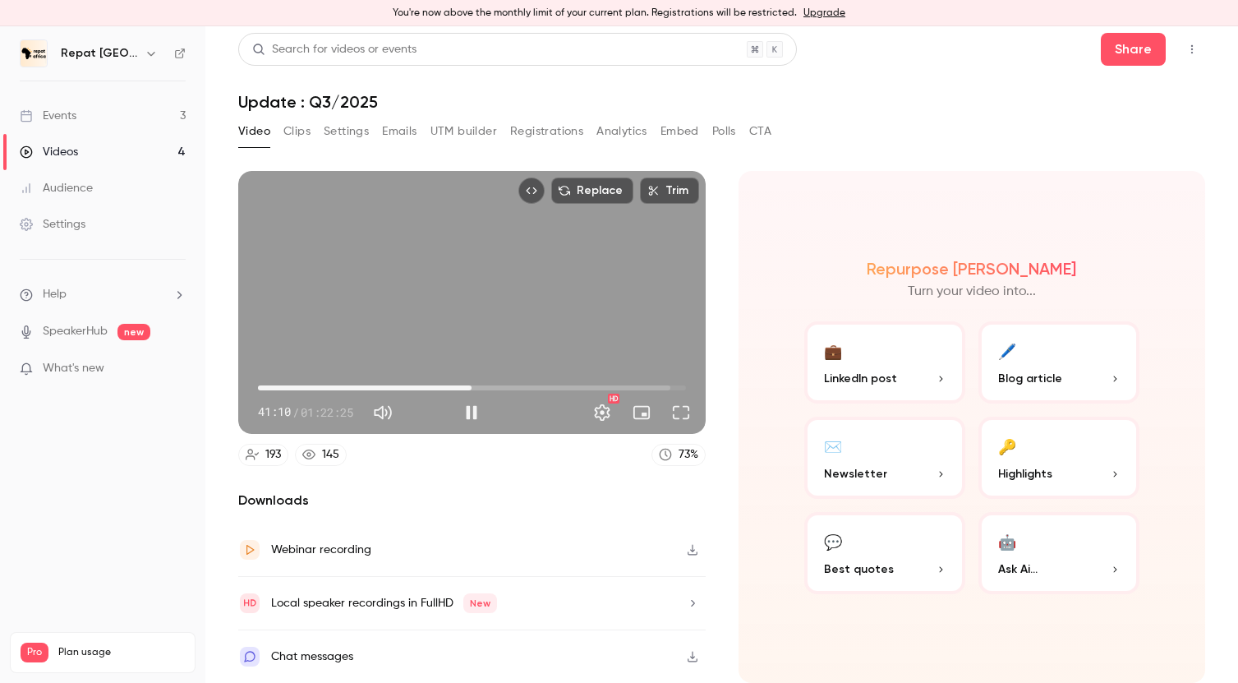
click at [472, 387] on span "41:10" at bounding box center [471, 387] width 5 height 5
click at [518, 385] on span "49:30" at bounding box center [515, 387] width 5 height 5
click at [532, 387] on span "52:24" at bounding box center [529, 387] width 5 height 5
click at [538, 387] on span "53:32" at bounding box center [535, 387] width 5 height 5
click at [569, 384] on span "01:00:01" at bounding box center [472, 388] width 428 height 26
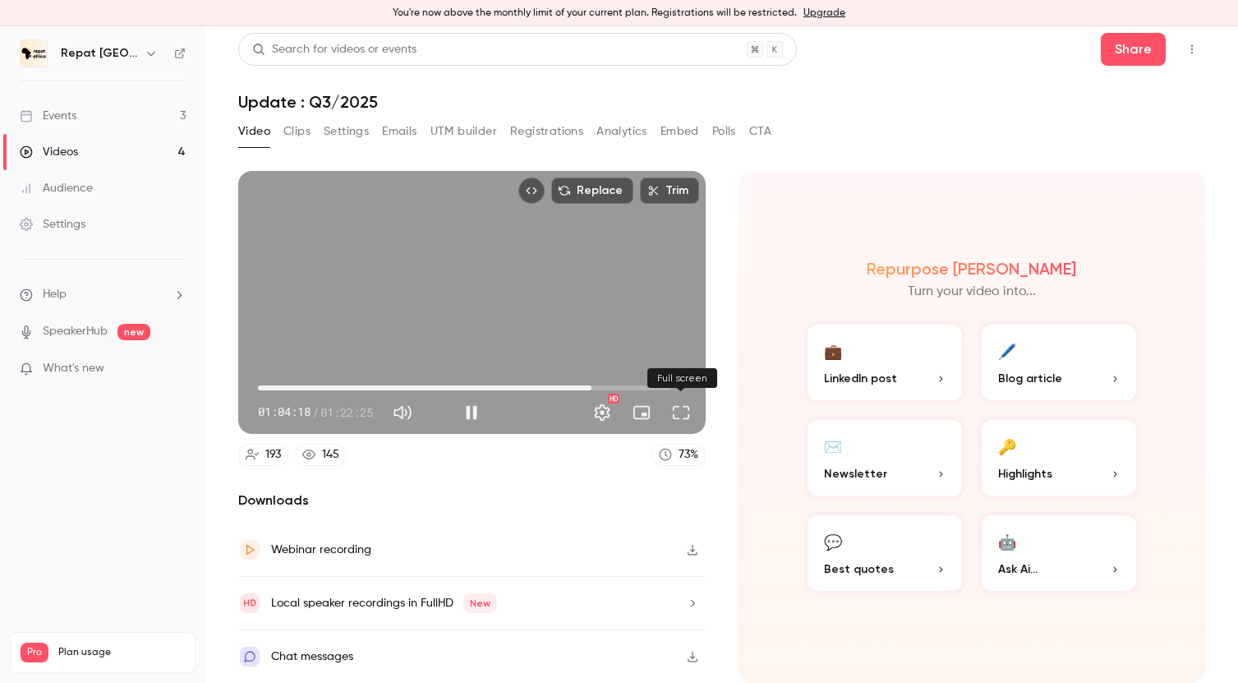
click at [682, 410] on button "Full screen" at bounding box center [681, 412] width 33 height 33
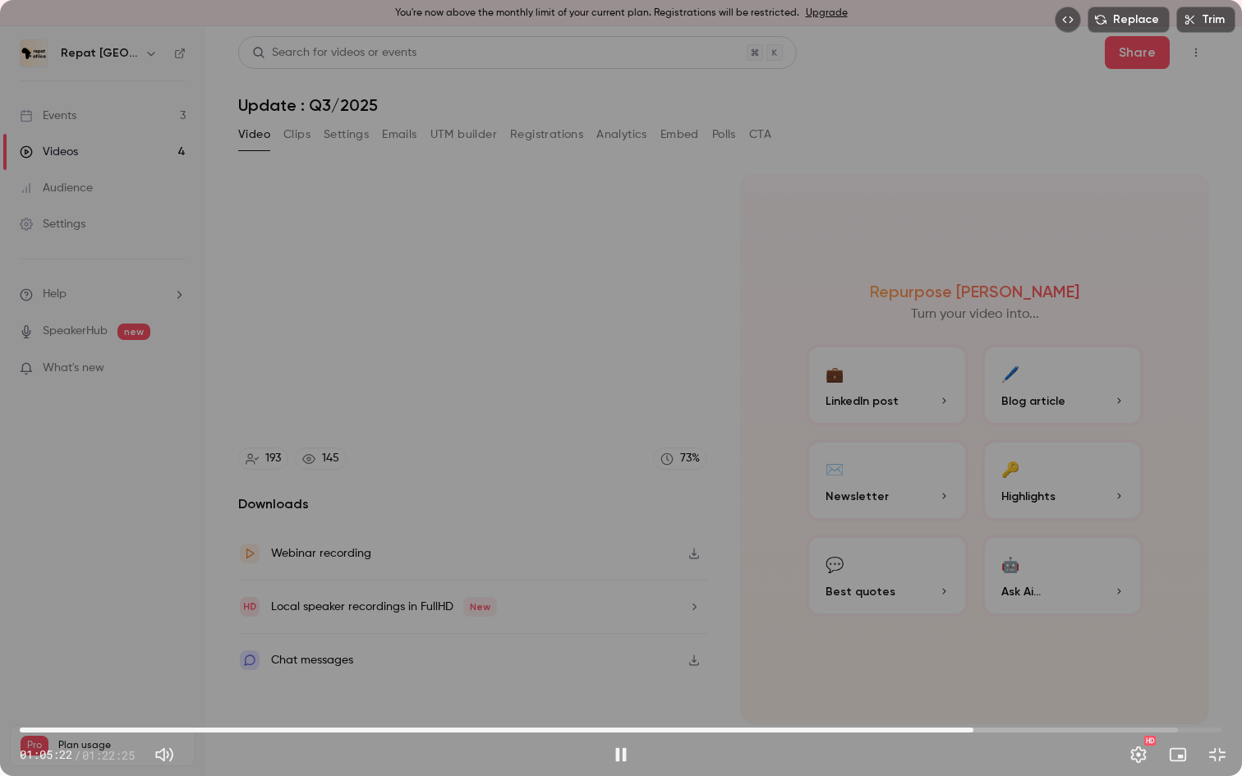
click at [982, 682] on span "01:05:22" at bounding box center [621, 730] width 1203 height 26
click at [984, 682] on span "01:05:57" at bounding box center [981, 730] width 5 height 5
click at [975, 682] on span "01:05:29" at bounding box center [621, 730] width 1203 height 26
click at [960, 682] on span "01:05:31" at bounding box center [621, 730] width 1203 height 26
click at [957, 682] on span "01:04:25" at bounding box center [959, 730] width 5 height 5
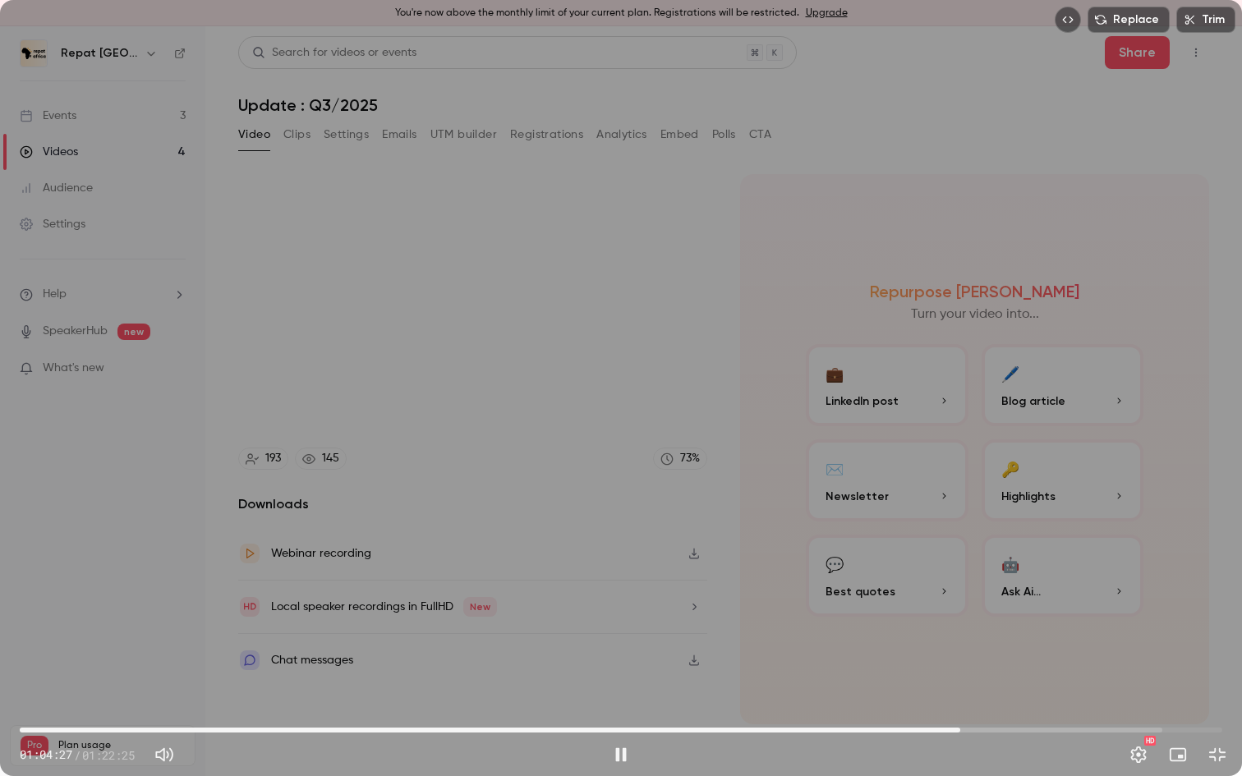
click at [958, 682] on span "01:04:27" at bounding box center [960, 730] width 5 height 5
click at [952, 682] on span "01:04:01" at bounding box center [953, 730] width 5 height 5
click at [953, 682] on span "01:03:51" at bounding box center [951, 730] width 5 height 5
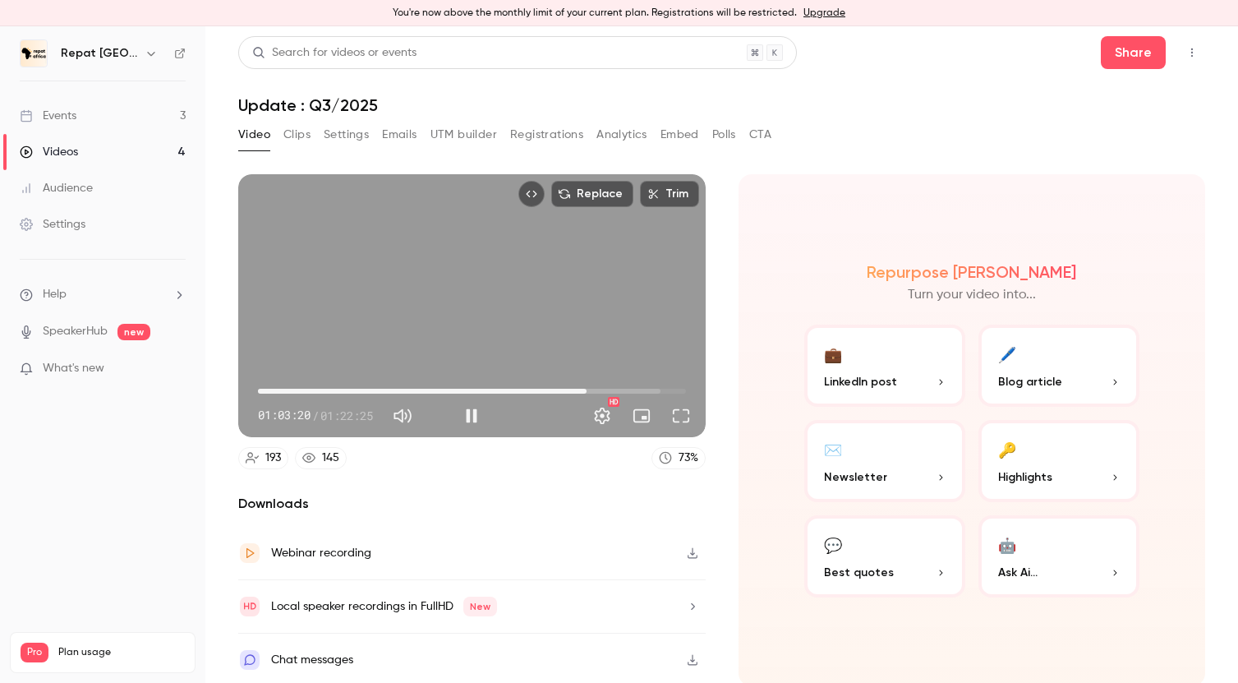
click at [585, 389] on span "01:03:20" at bounding box center [586, 391] width 5 height 5
click at [591, 389] on span "01:04:27" at bounding box center [592, 391] width 5 height 5
click at [590, 389] on span "01:04:08" at bounding box center [590, 391] width 5 height 5
click at [587, 390] on span "01:03:30" at bounding box center [587, 391] width 5 height 5
click at [583, 390] on span "01:03:01" at bounding box center [585, 391] width 5 height 5
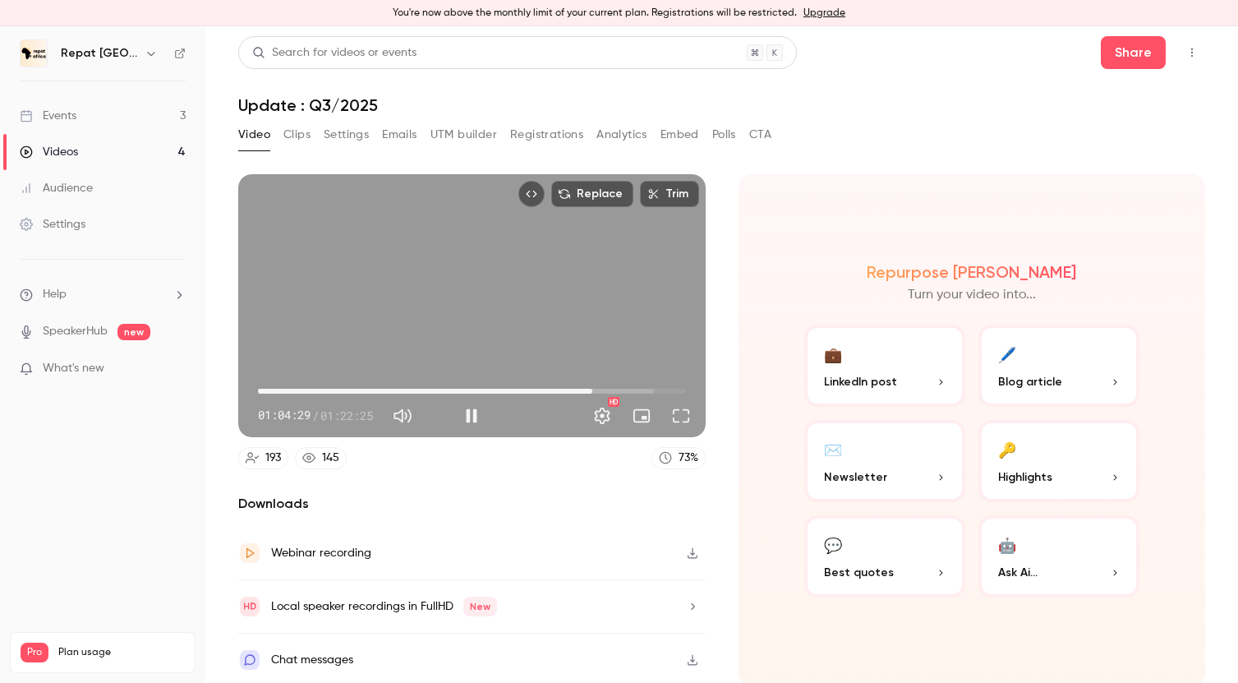
click at [590, 391] on span "01:04:29" at bounding box center [592, 391] width 5 height 5
click at [499, 263] on div "Replace Trim 01:05:18 01:05:18 / 01:22:25 HD" at bounding box center [472, 305] width 468 height 263
click at [592, 389] on span "01:04:27" at bounding box center [592, 391] width 5 height 5
click at [590, 389] on span "01:04:28" at bounding box center [592, 391] width 5 height 5
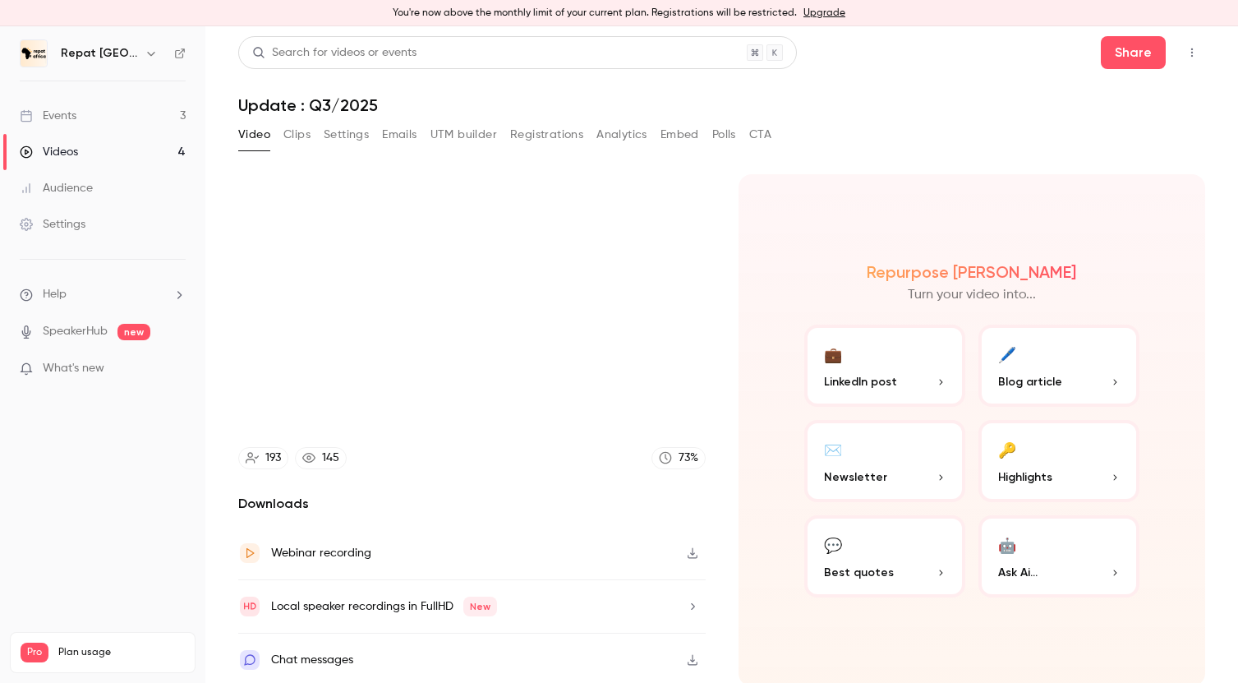
click at [96, 58] on h6 "Repat [GEOGRAPHIC_DATA]" at bounding box center [99, 53] width 77 height 16
type input "******"
click at [66, 117] on div "Events" at bounding box center [48, 116] width 57 height 16
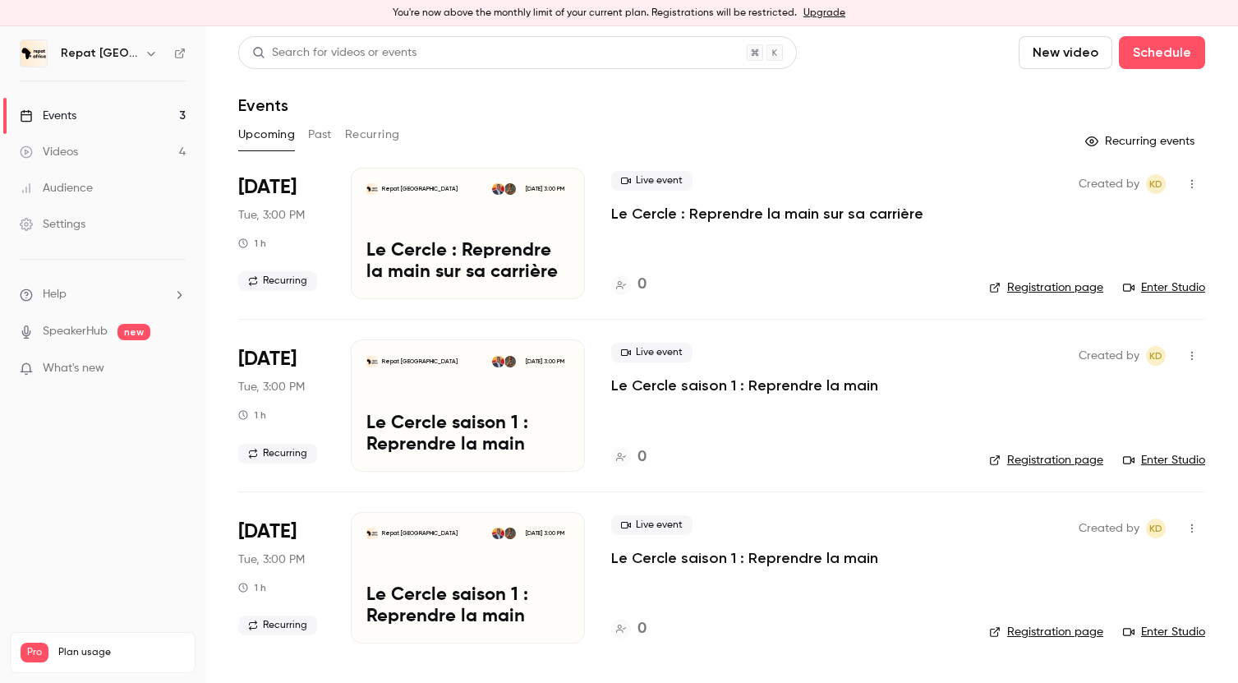
click at [690, 210] on p "Le Cercle : Reprendre la main sur sa carrière" at bounding box center [767, 214] width 312 height 20
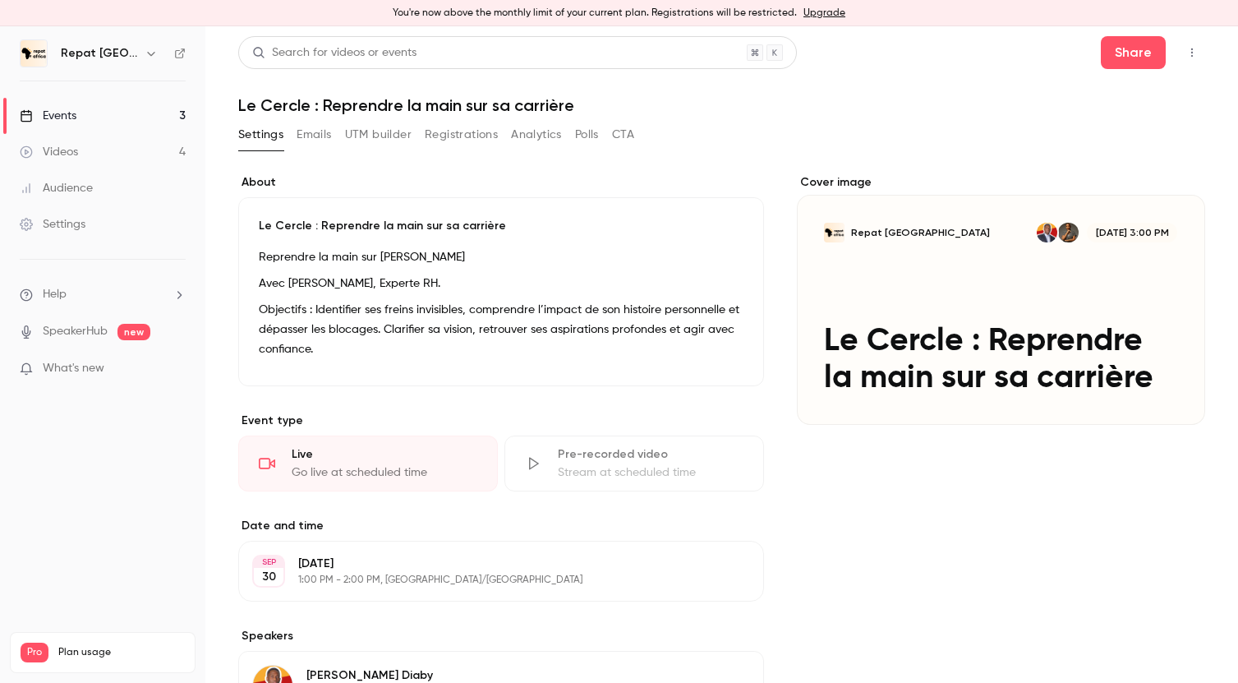
click at [1186, 52] on icon "button" at bounding box center [1192, 53] width 13 height 12
click at [1124, 89] on div "Enter Studio" at bounding box center [1128, 94] width 125 height 16
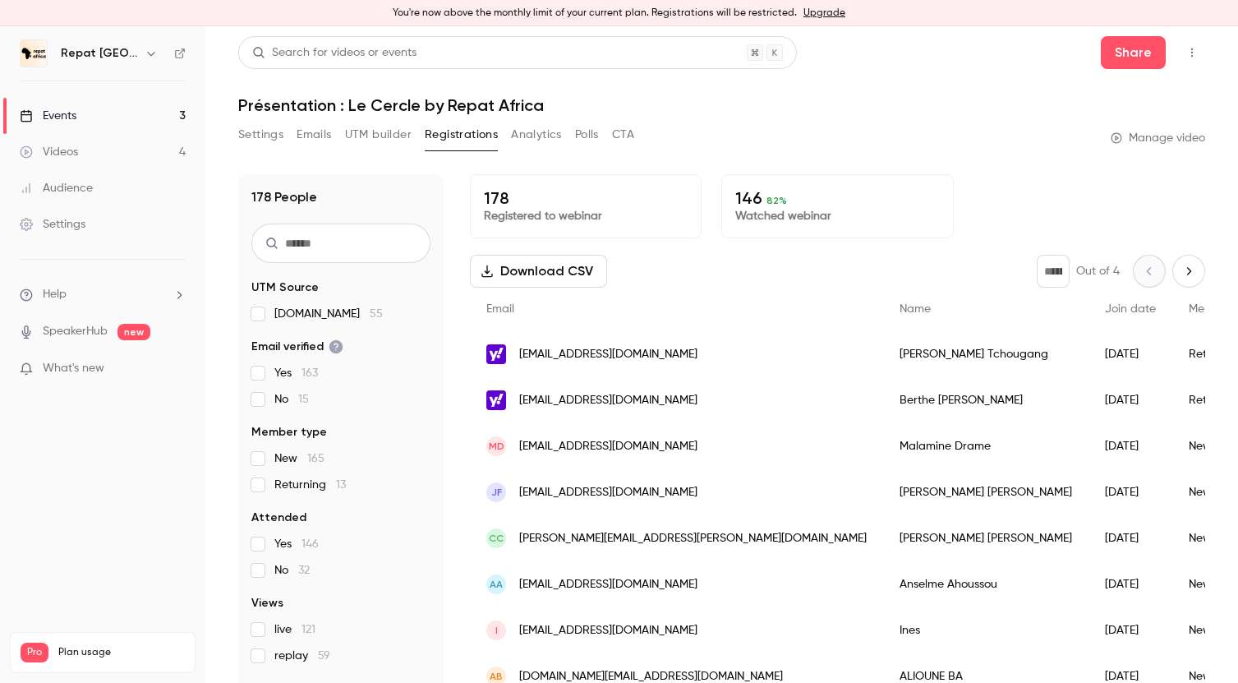
click at [95, 113] on link "Events 3" at bounding box center [102, 116] width 205 height 36
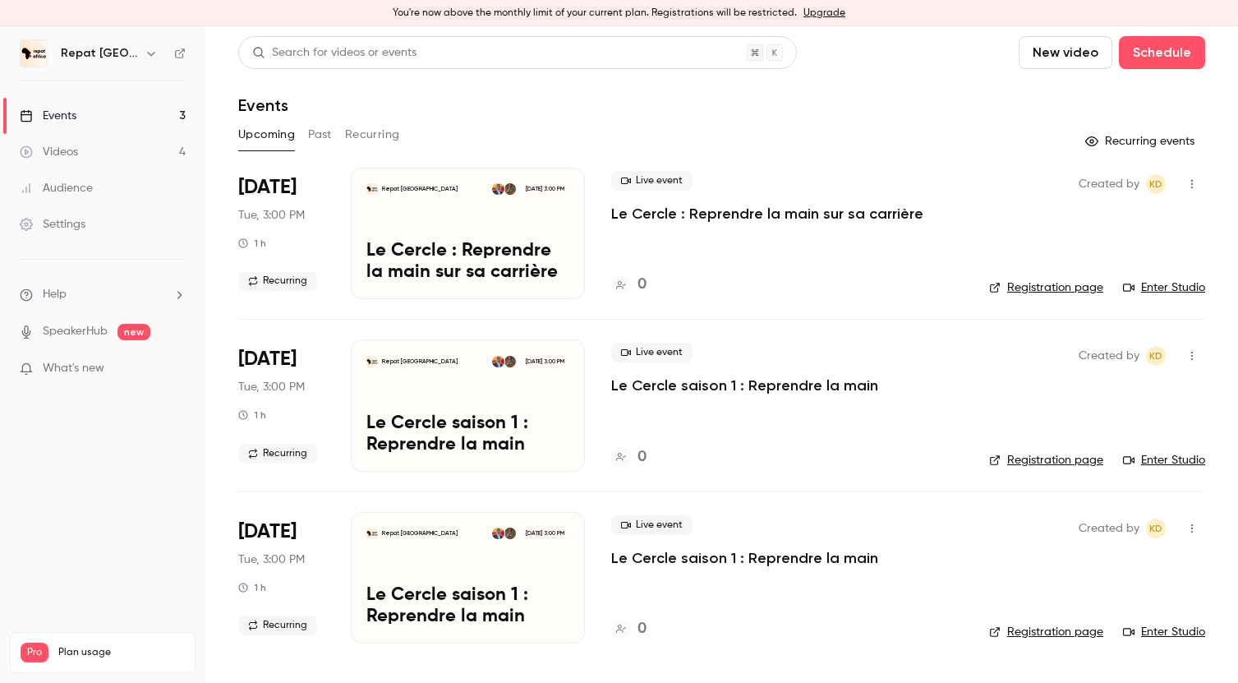
click at [82, 154] on link "Videos 4" at bounding box center [102, 152] width 205 height 36
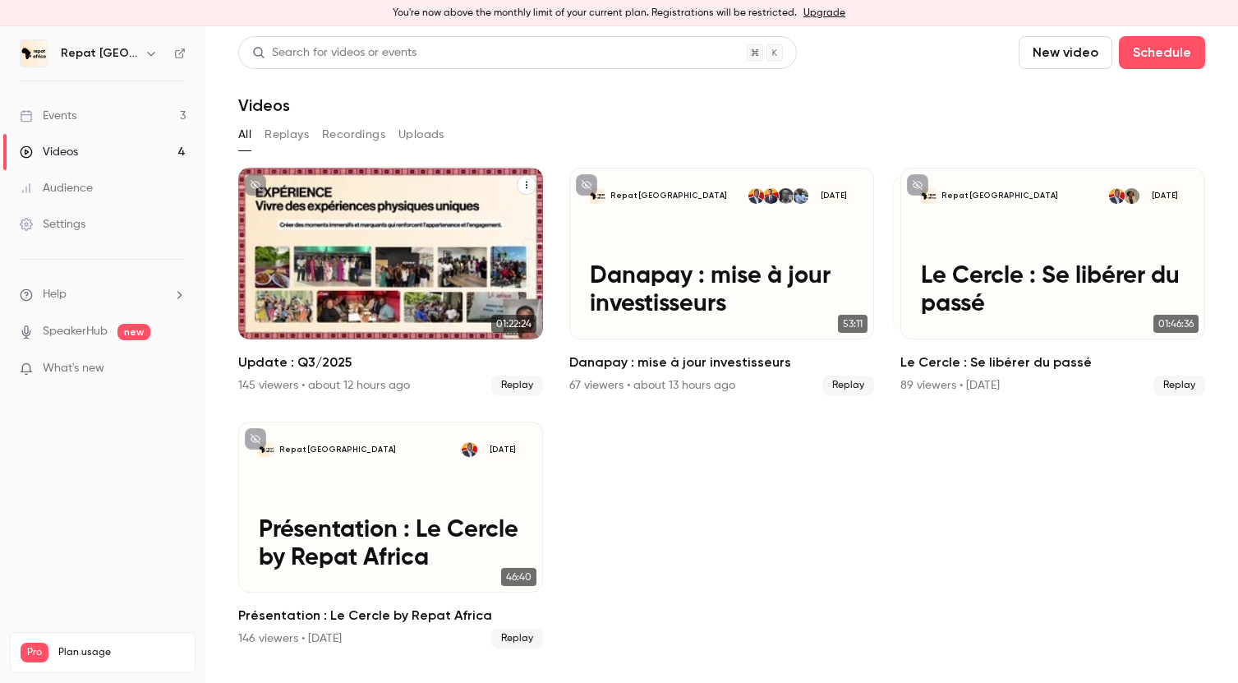
click at [445, 236] on div "Repat Africa +2 [DATE] Update : Q3/2025" at bounding box center [390, 254] width 305 height 172
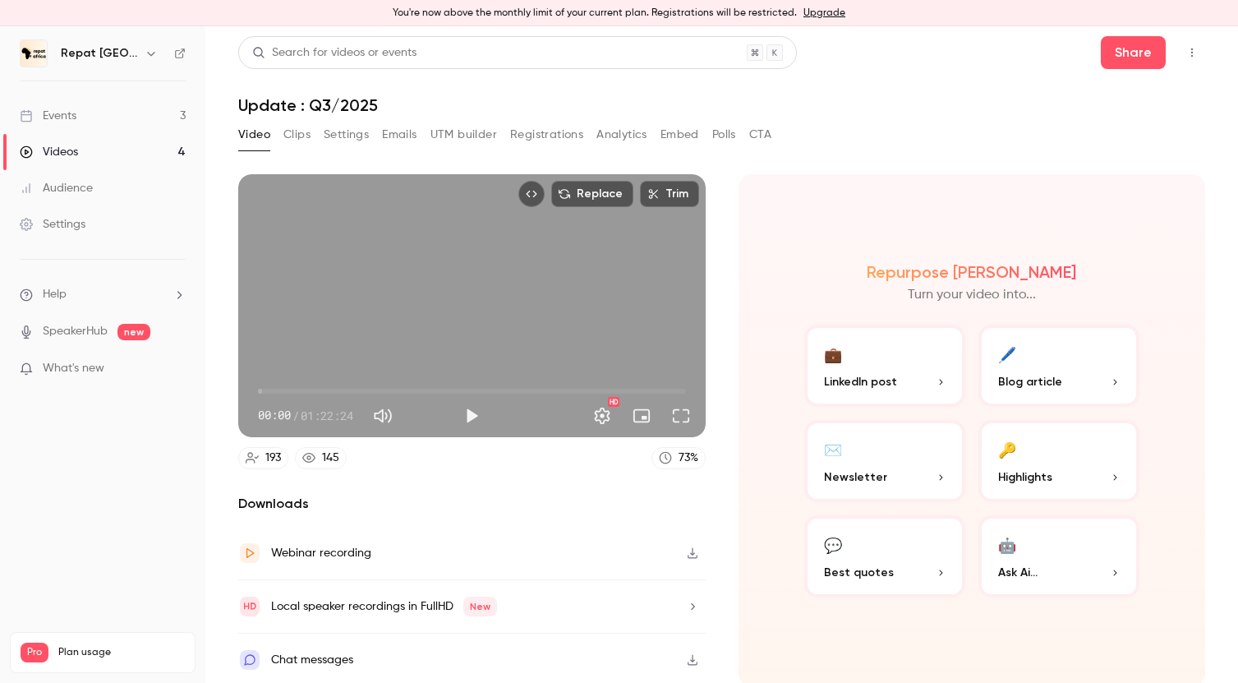
click at [322, 449] on link "145" at bounding box center [321, 458] width 52 height 22
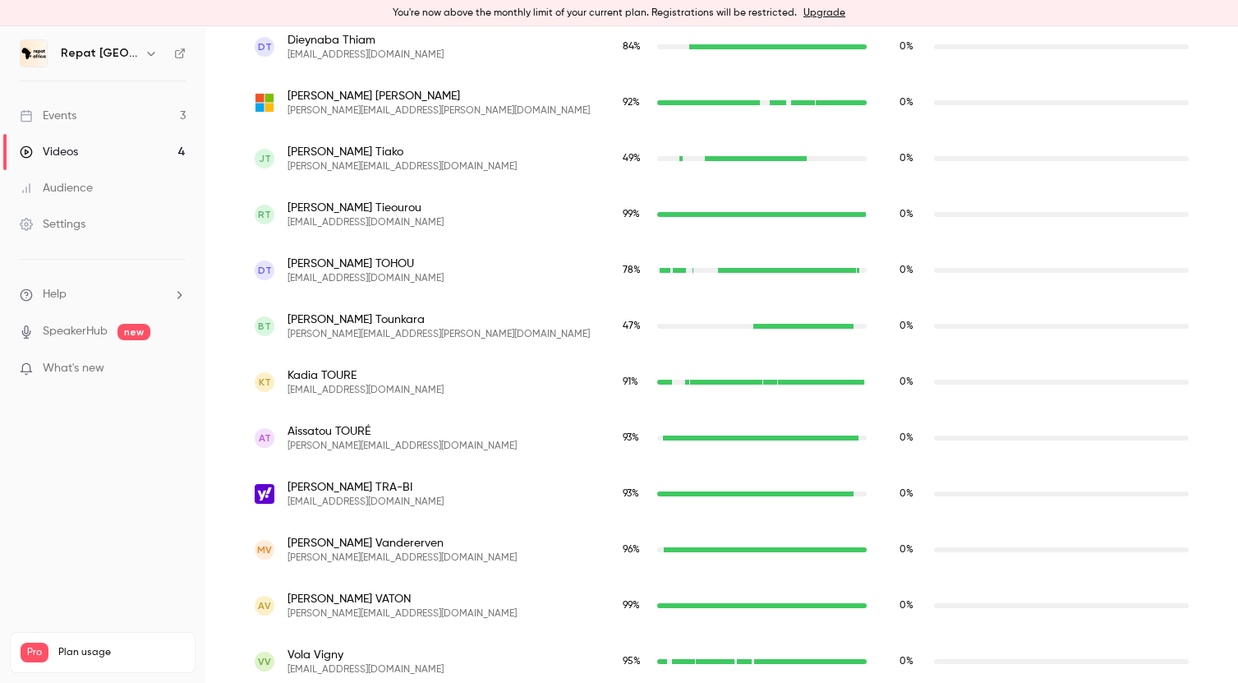
scroll to position [10818, 0]
